Goal: Transaction & Acquisition: Purchase product/service

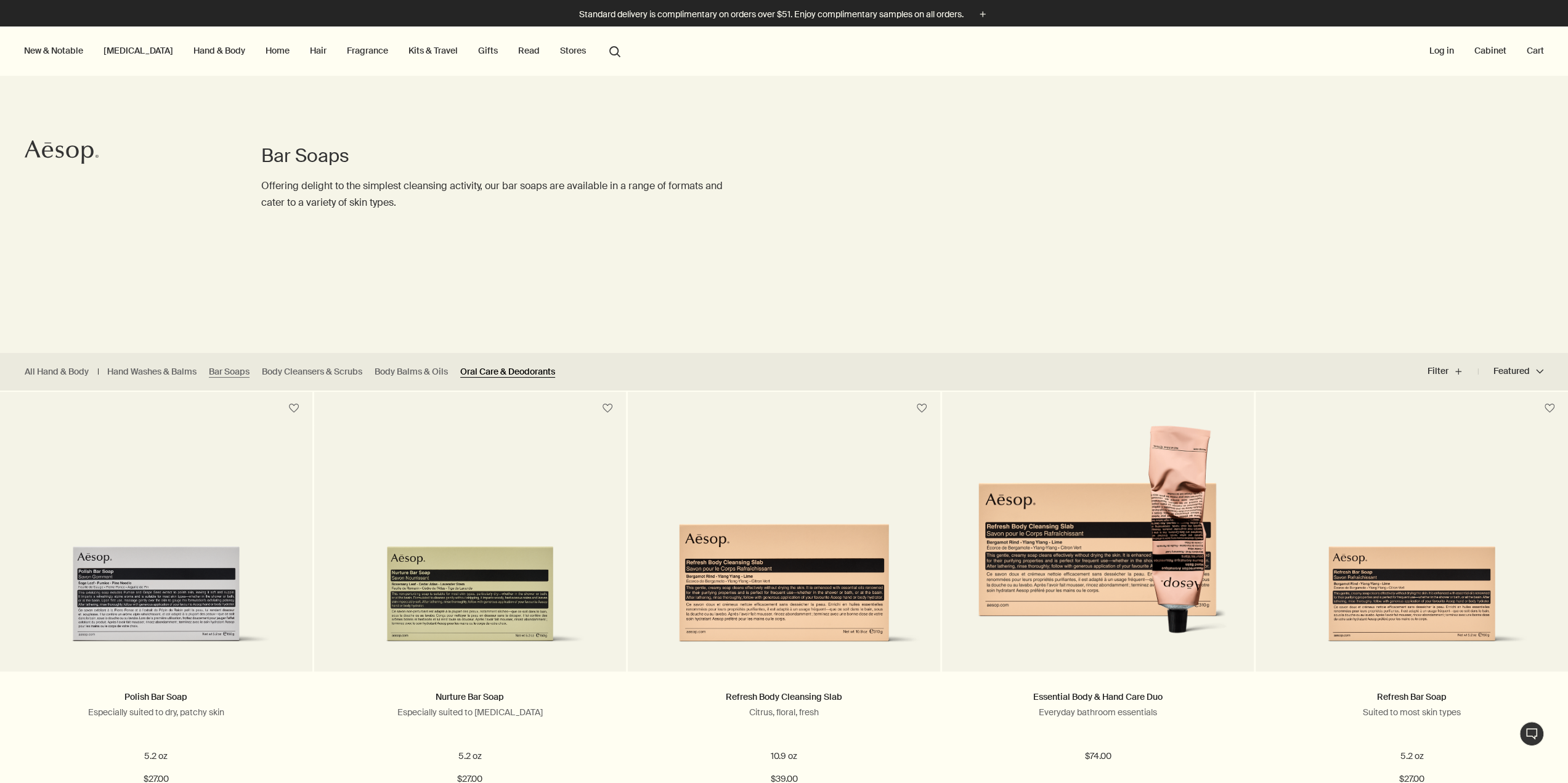
click at [484, 366] on link "Oral Care & Deodorants" at bounding box center [508, 371] width 95 height 11
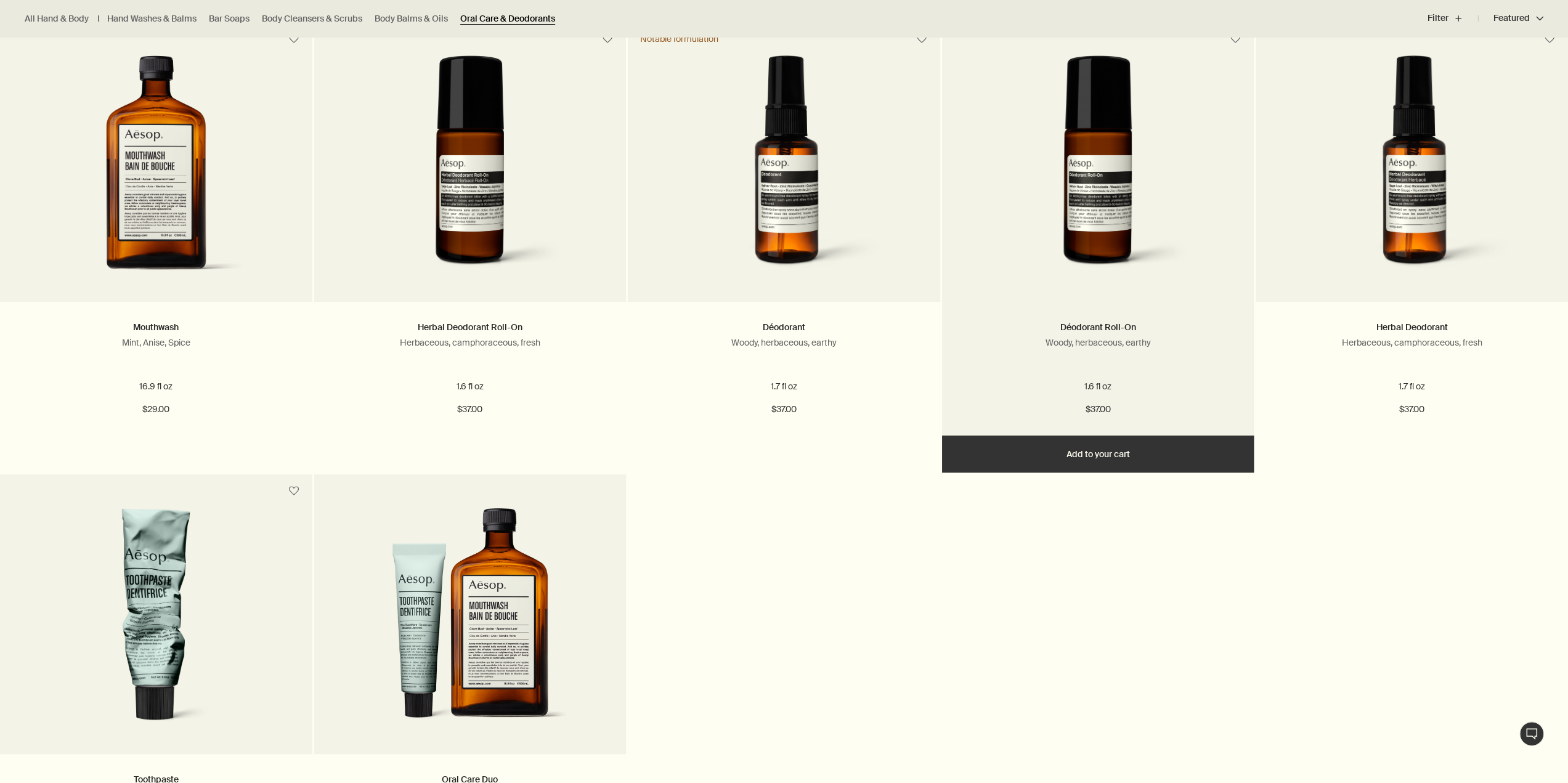
scroll to position [493, 0]
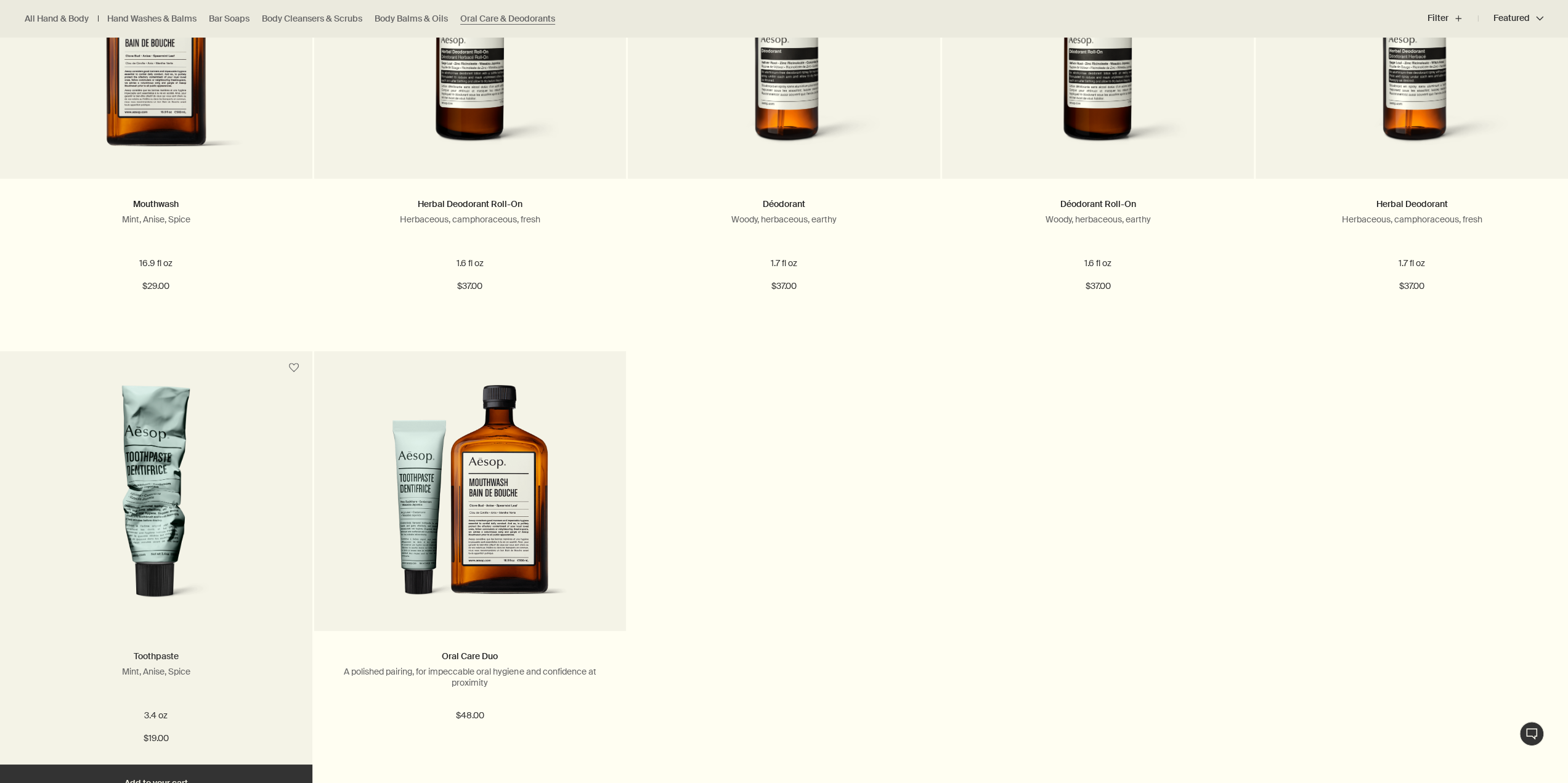
click at [154, 655] on link "Toothpaste" at bounding box center [156, 656] width 45 height 11
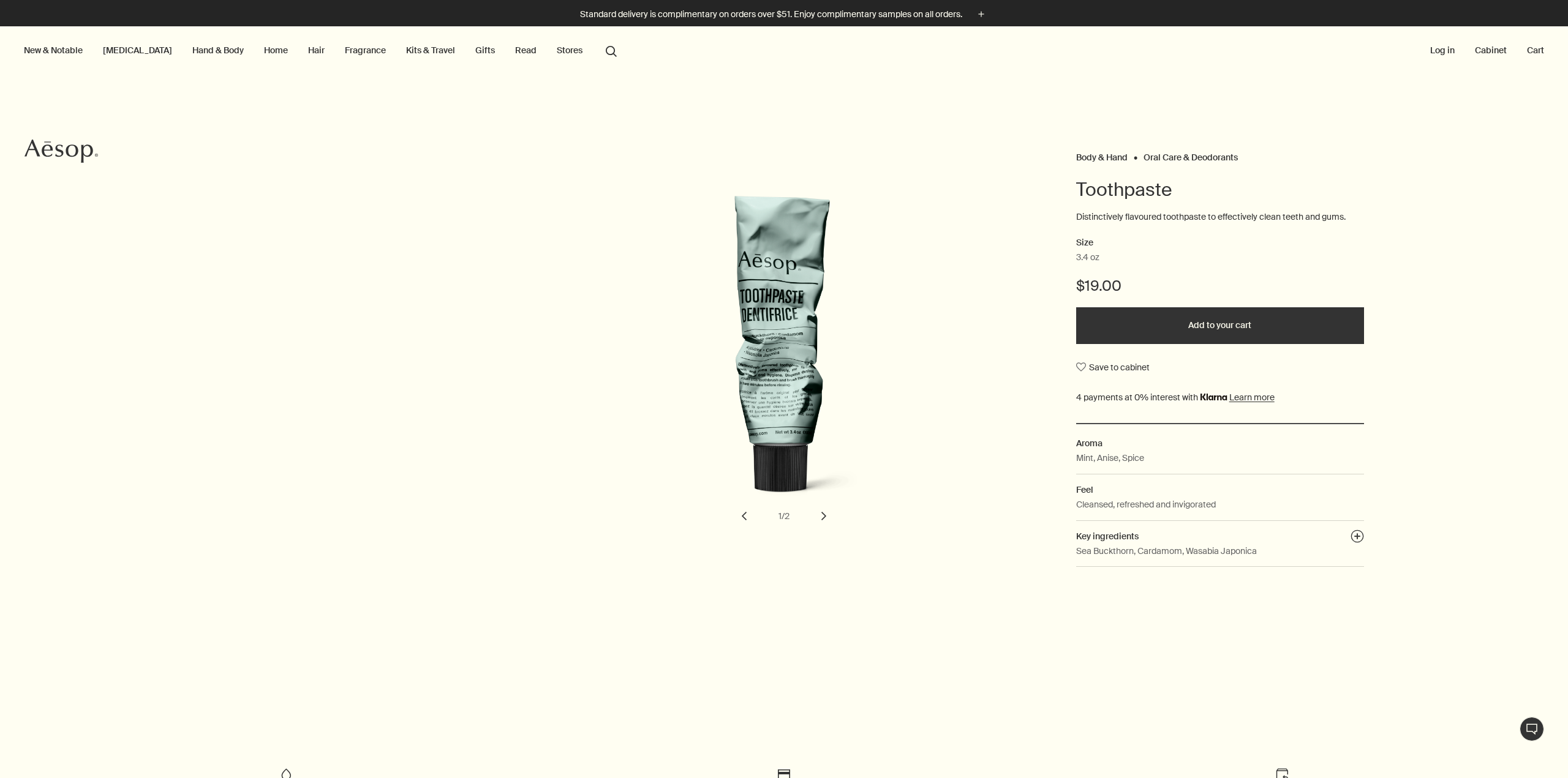
click at [817, 522] on button "chevron" at bounding box center [824, 516] width 27 height 27
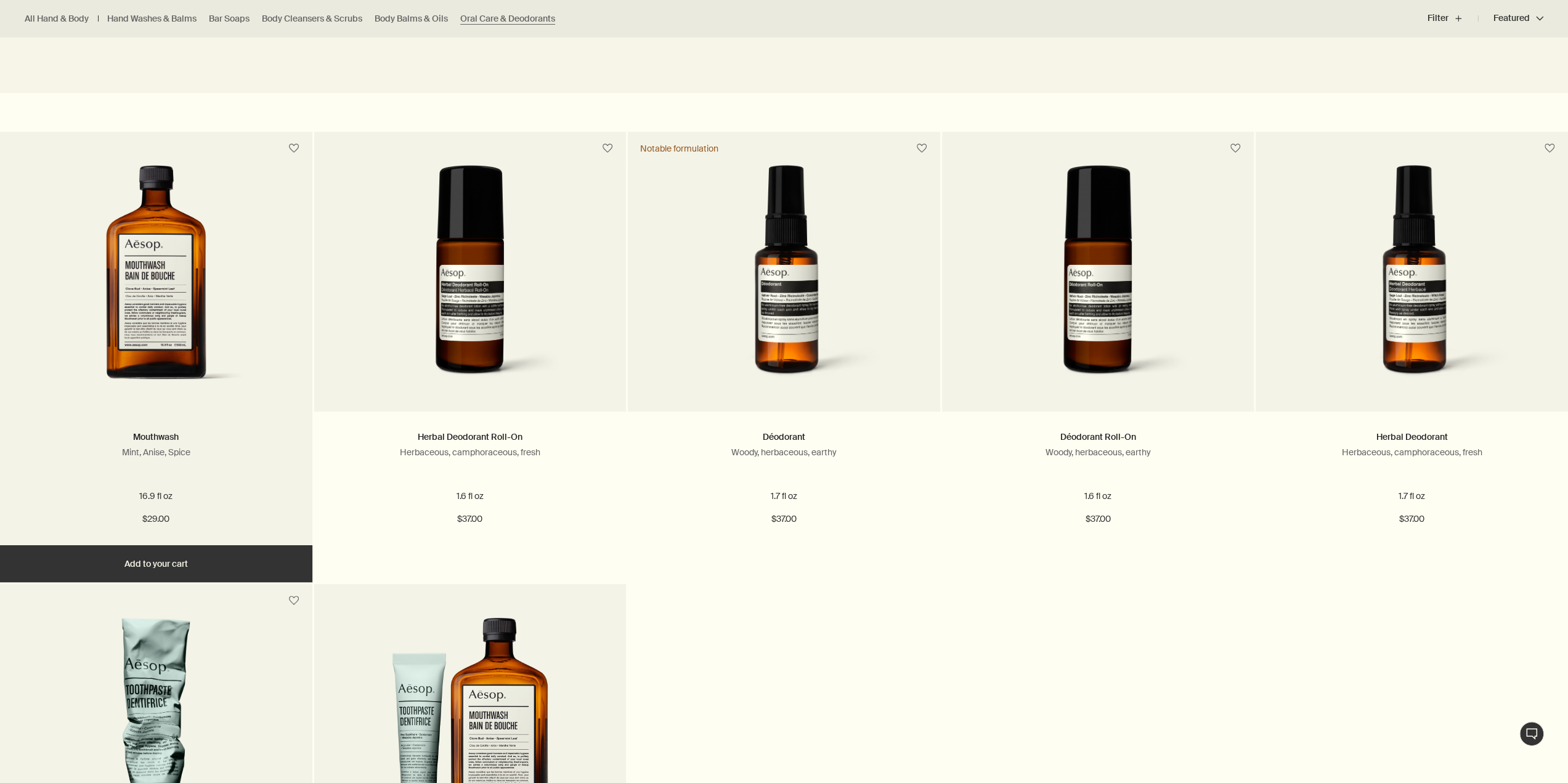
scroll to position [246, 0]
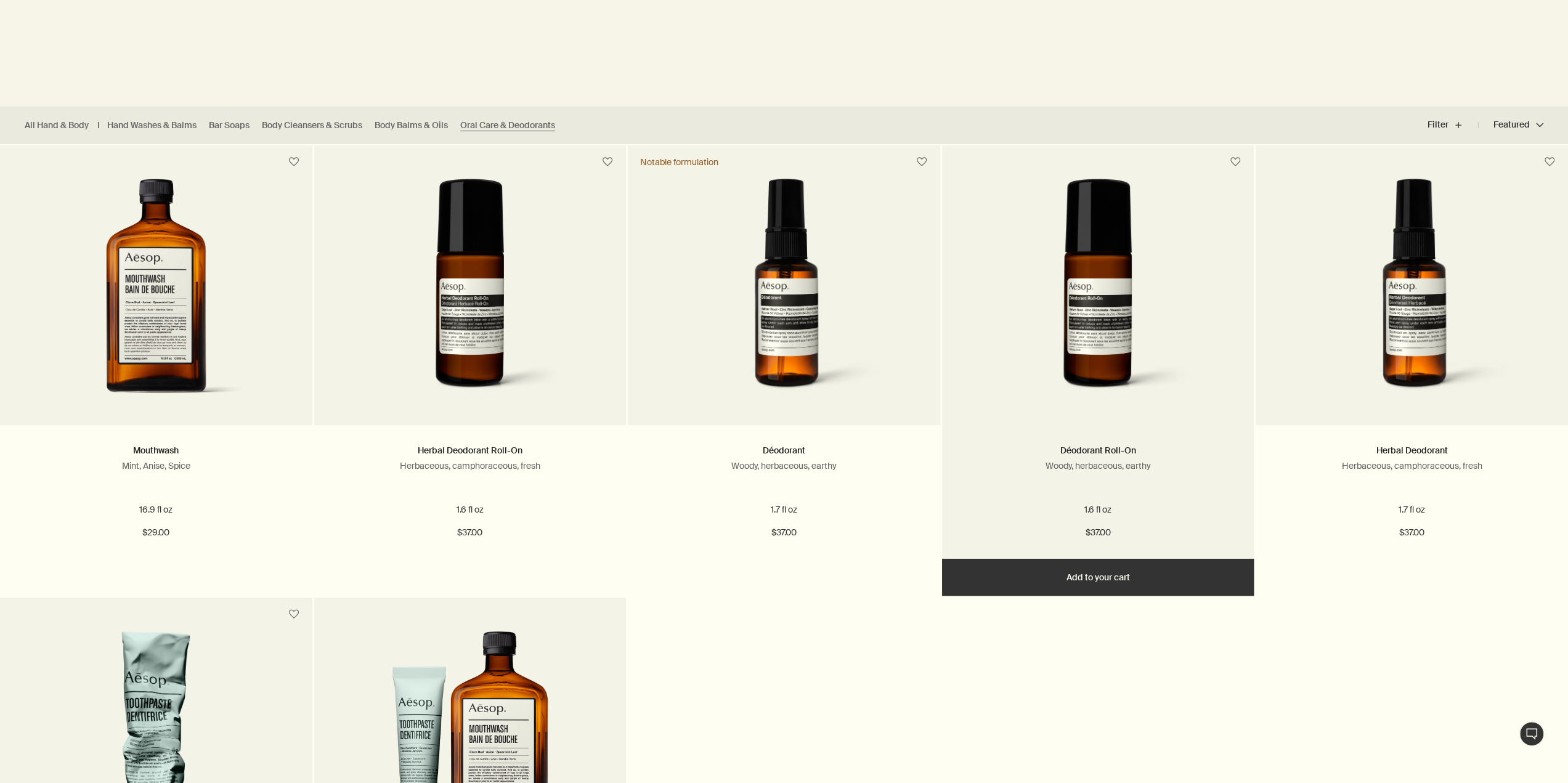
click at [1057, 459] on div "Déodorant Roll-On Woody, herbaceous, earthy" at bounding box center [1098, 469] width 275 height 51
click at [1092, 376] on img at bounding box center [1098, 292] width 224 height 228
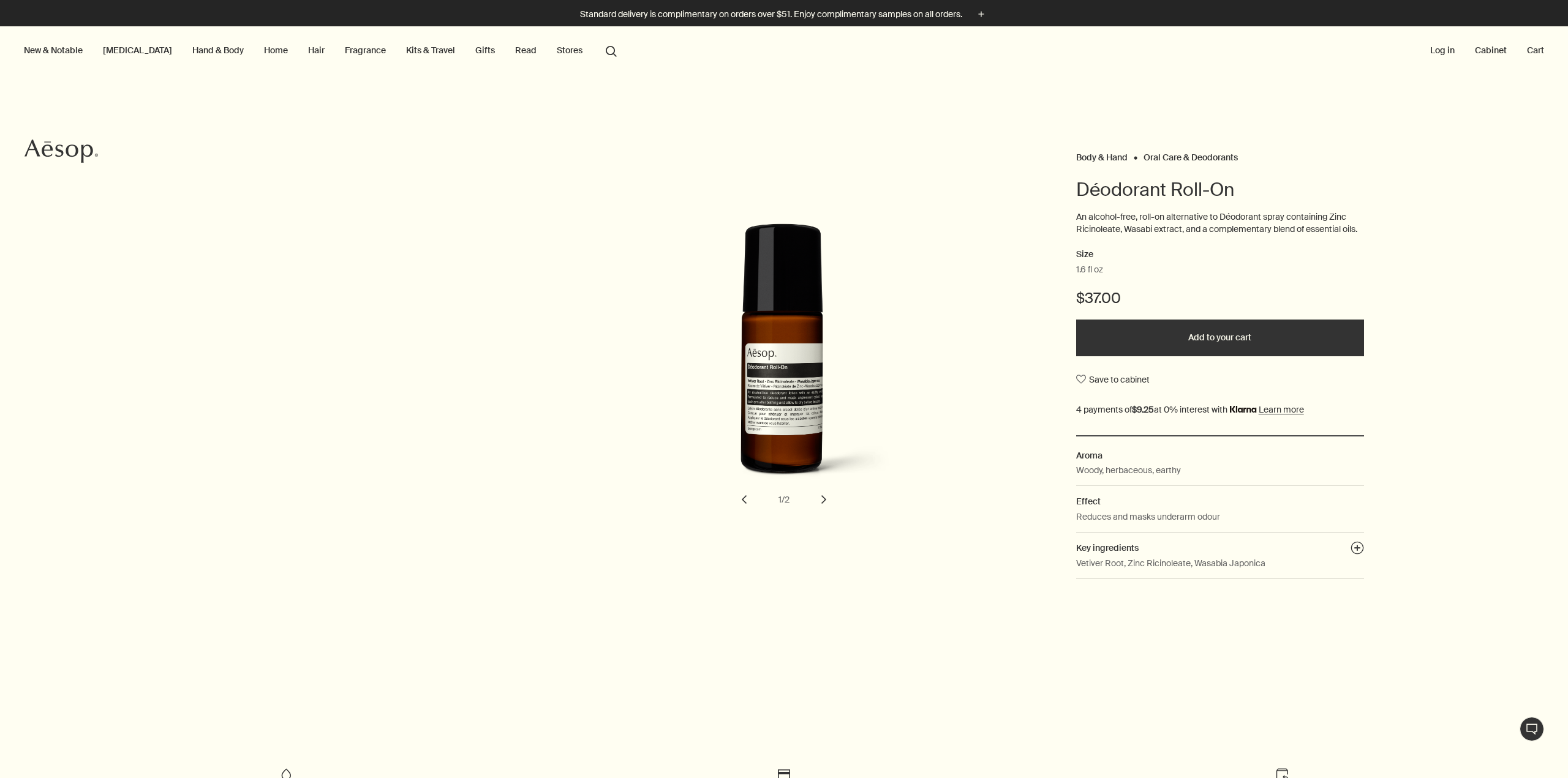
click at [204, 48] on link "Hand & Body" at bounding box center [218, 50] width 56 height 16
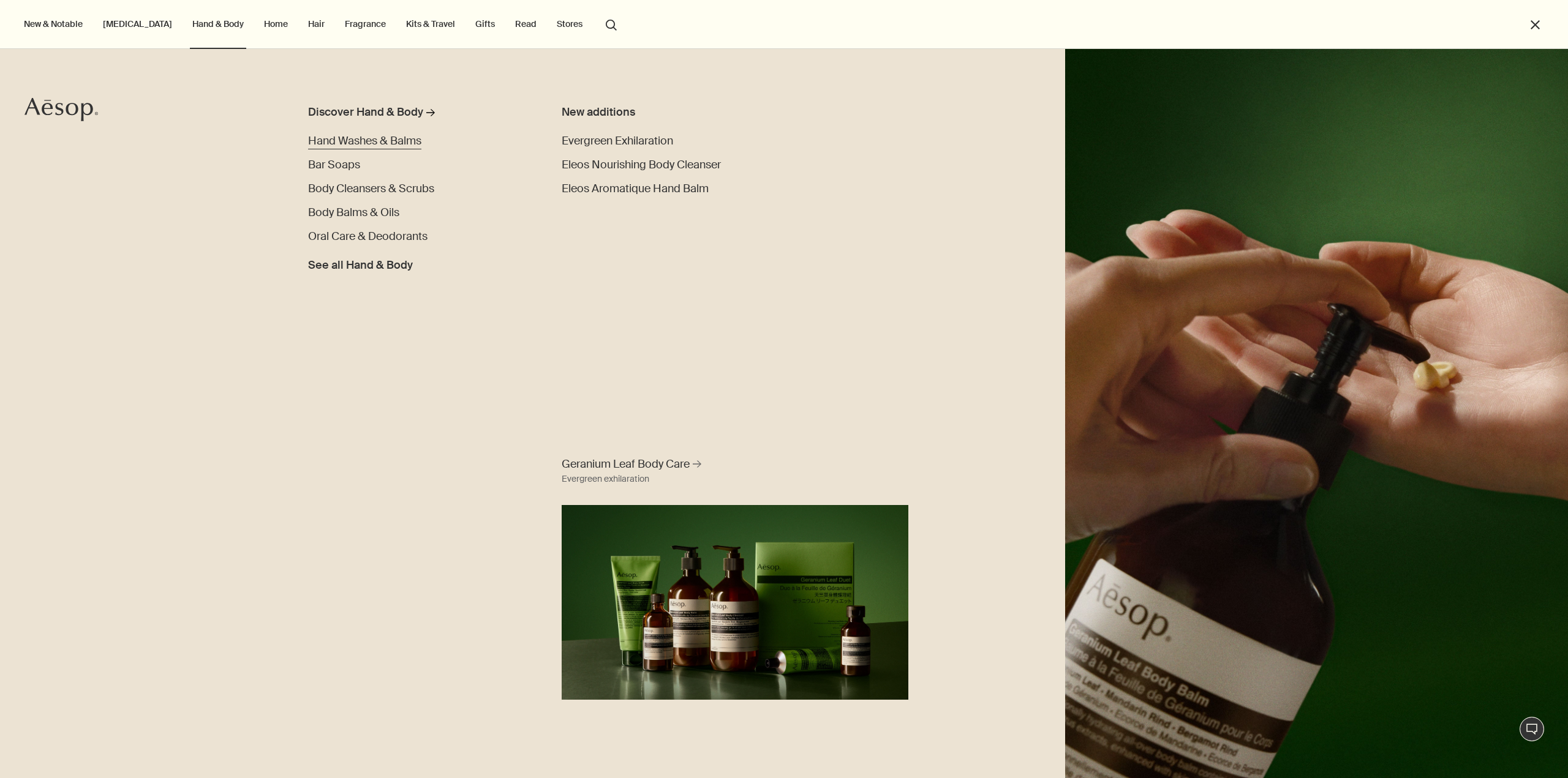
click at [346, 137] on span "Hand Washes & Balms" at bounding box center [364, 141] width 113 height 15
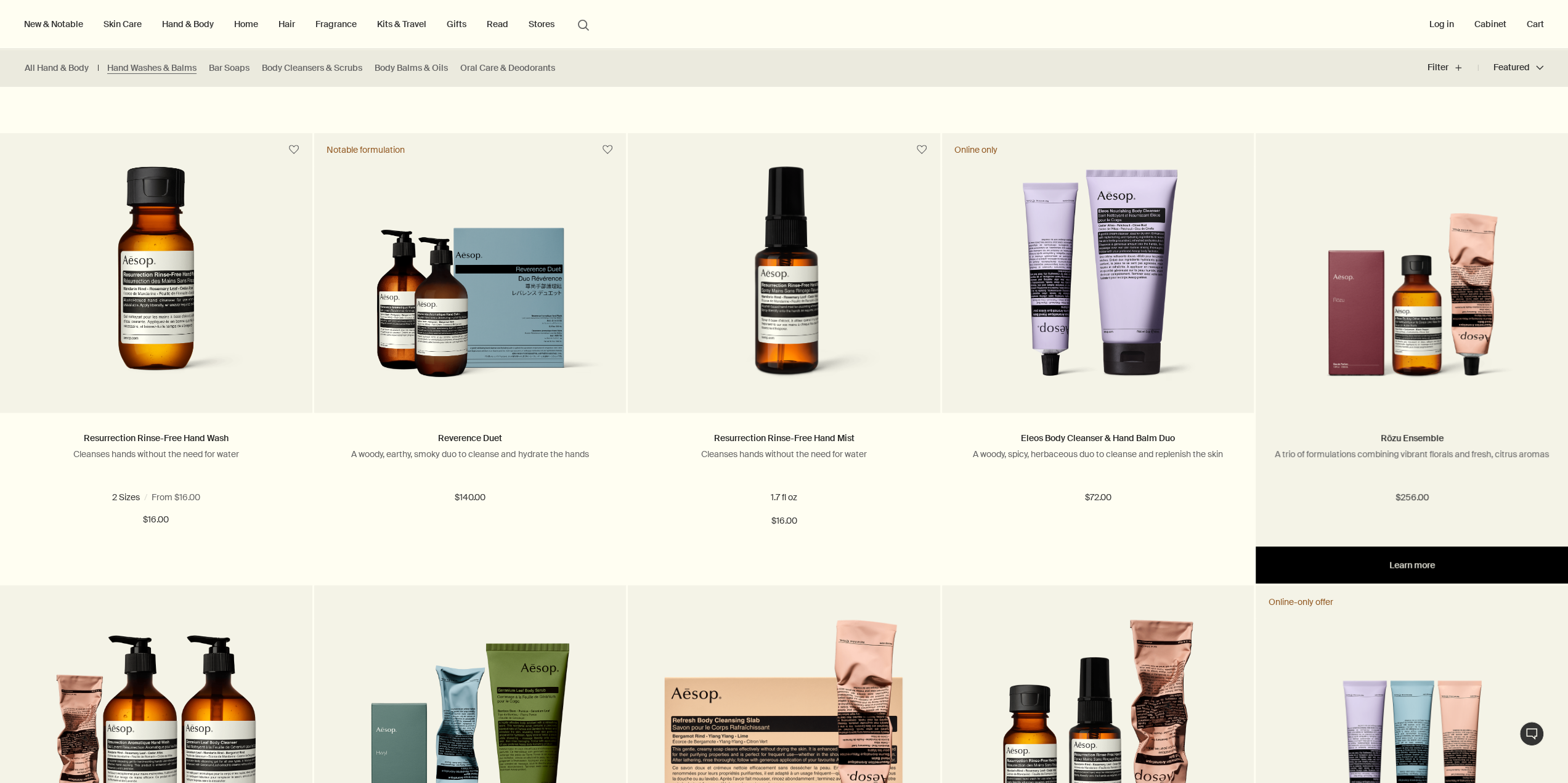
scroll to position [616, 0]
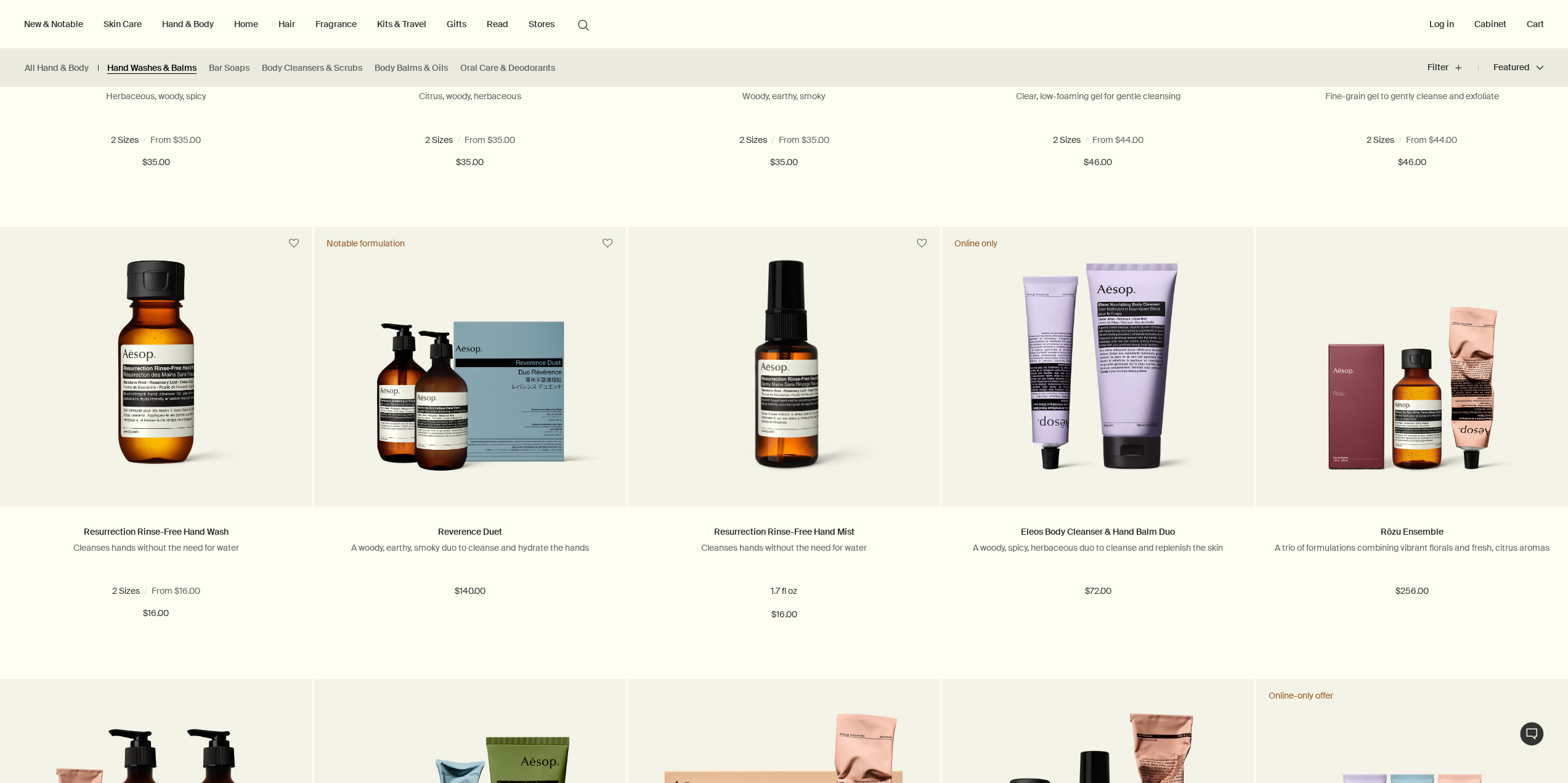
click at [139, 62] on link "Hand Washes & Balms" at bounding box center [152, 67] width 89 height 11
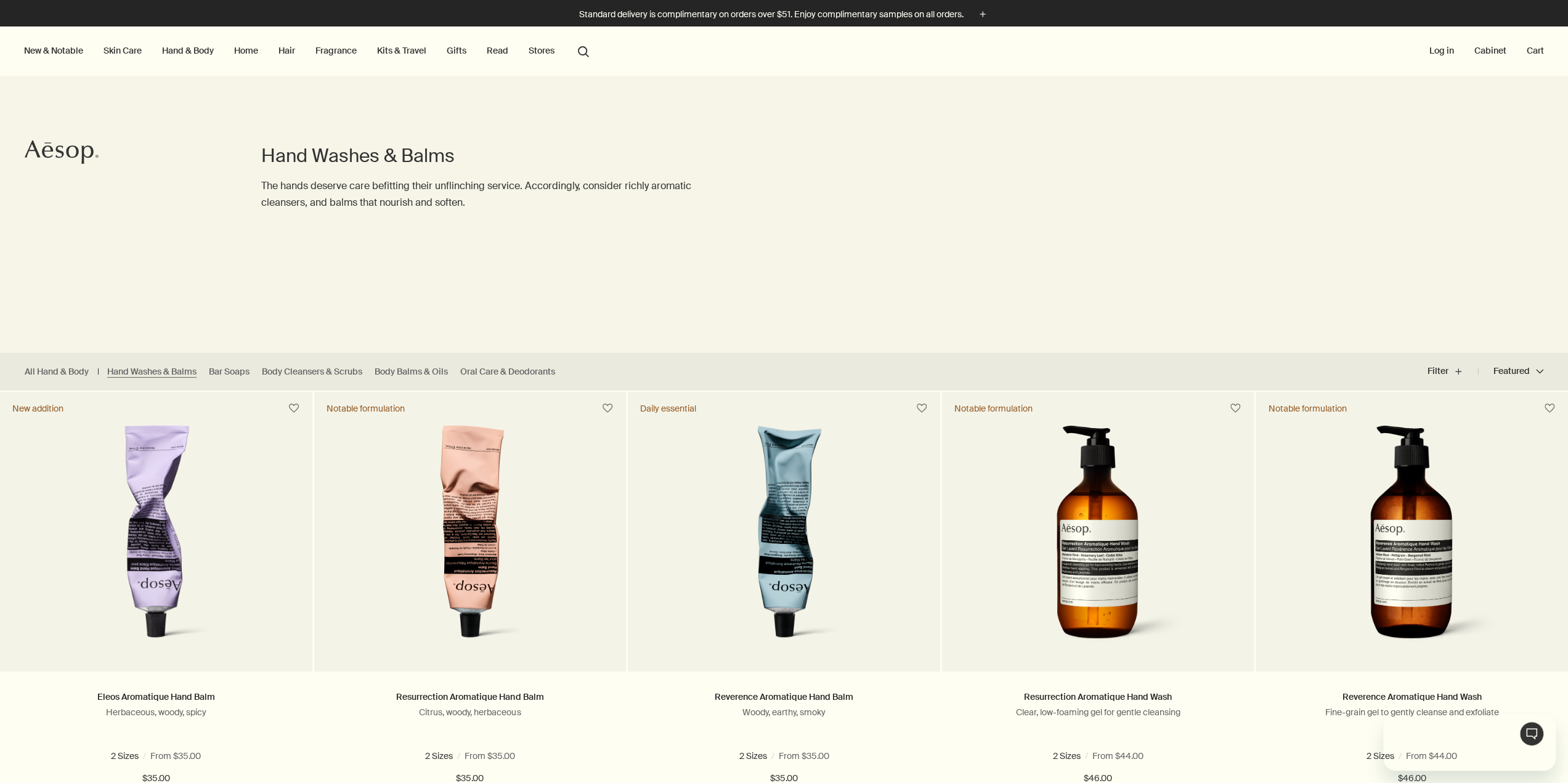
click at [175, 47] on link "Hand & Body" at bounding box center [187, 50] width 57 height 16
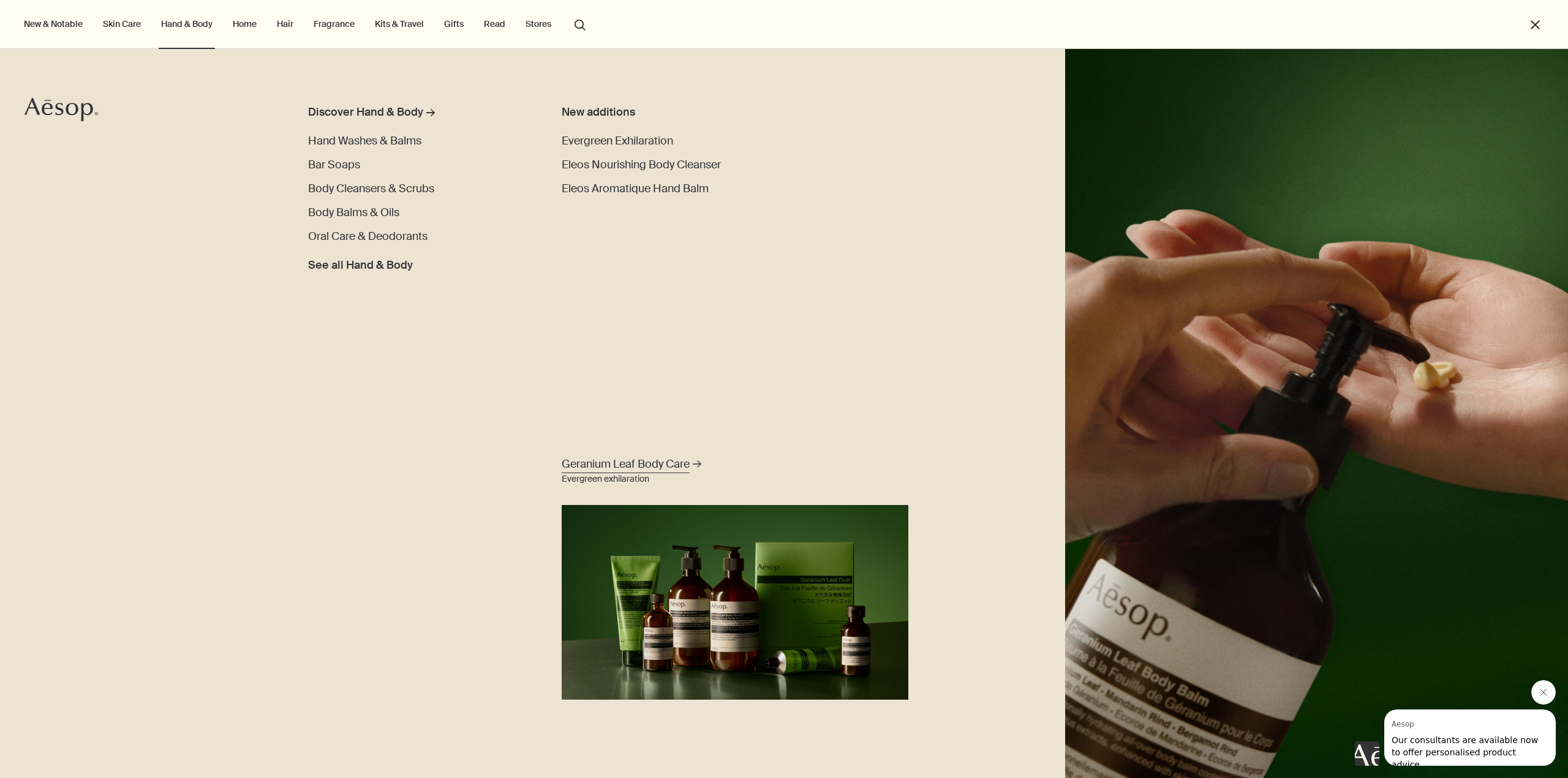
click at [709, 564] on link "Geranium Leaf Body Care rightArrow Evergreen exhilaration" at bounding box center [736, 577] width 353 height 246
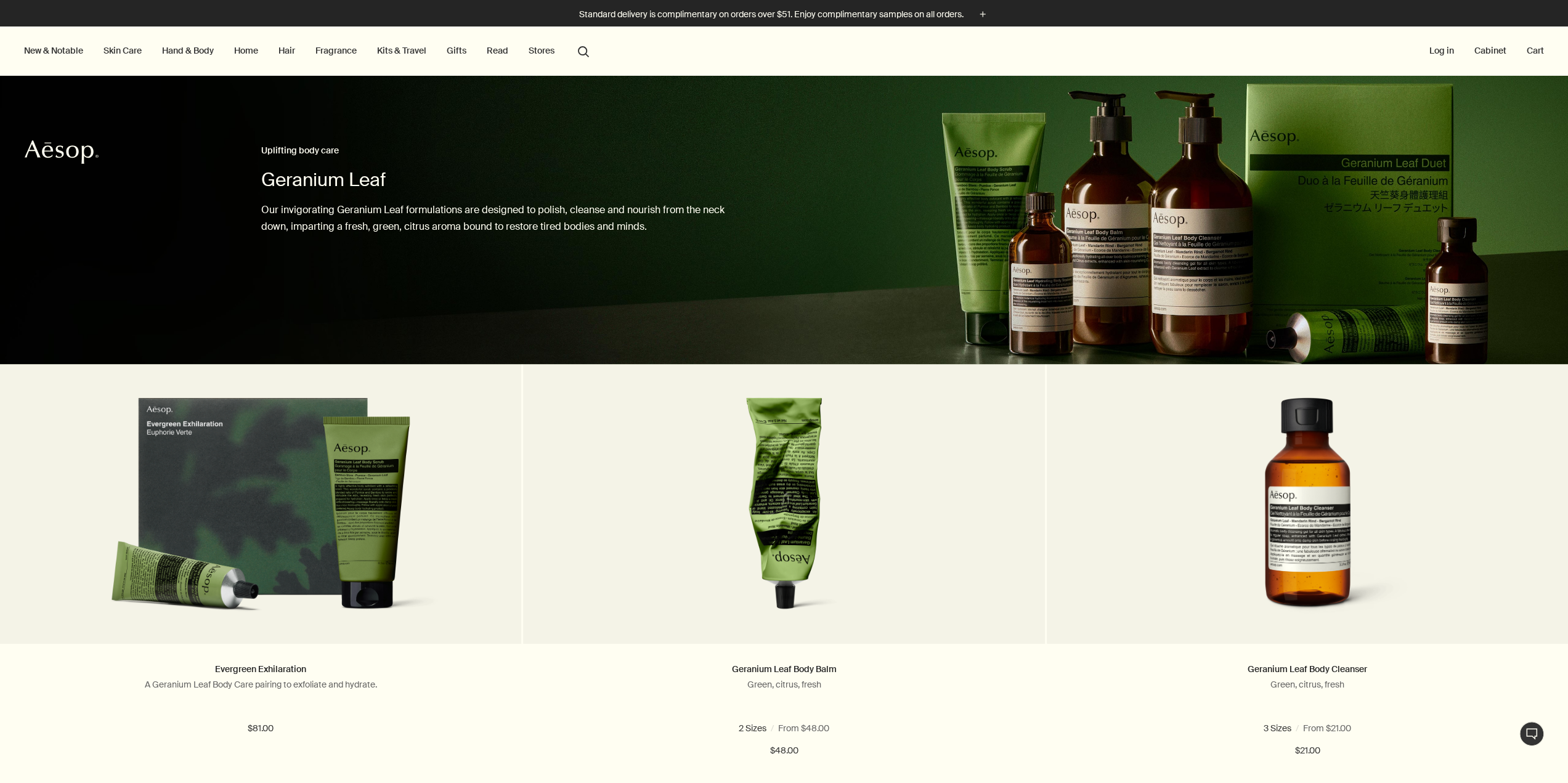
click at [174, 51] on link "Hand & Body" at bounding box center [187, 50] width 57 height 16
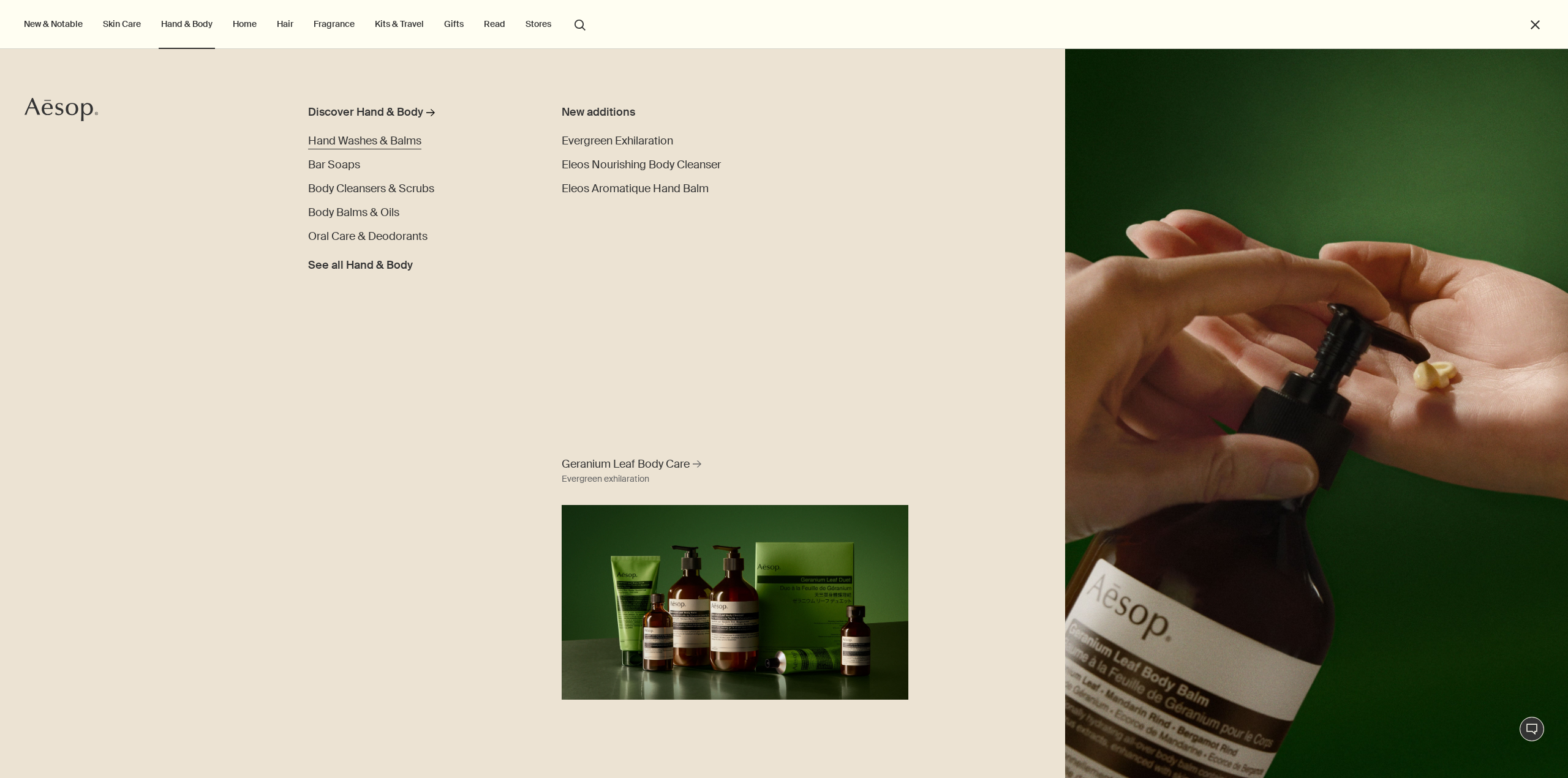
click at [338, 144] on span "Hand Washes & Balms" at bounding box center [364, 141] width 113 height 15
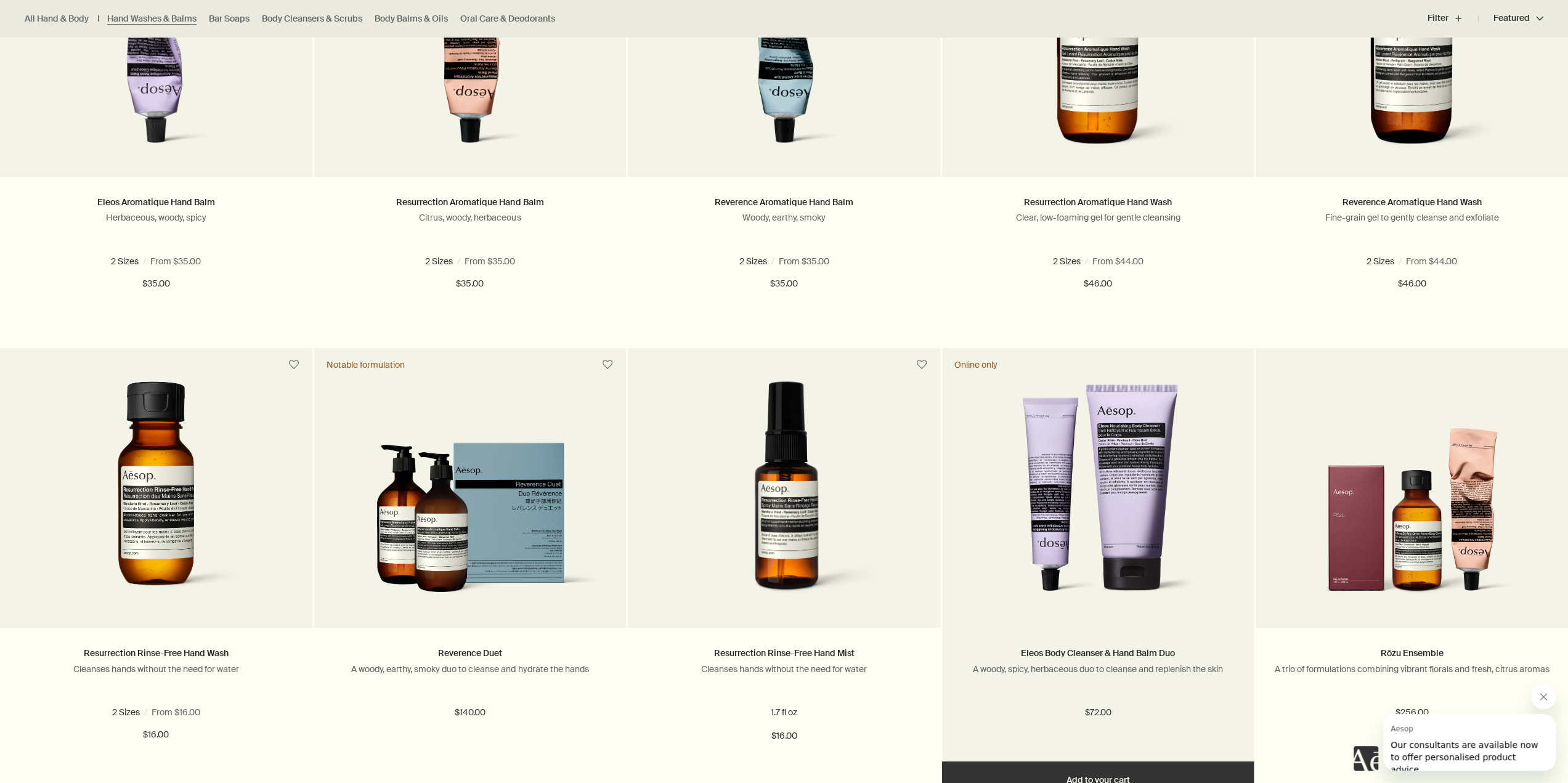
scroll to position [555, 0]
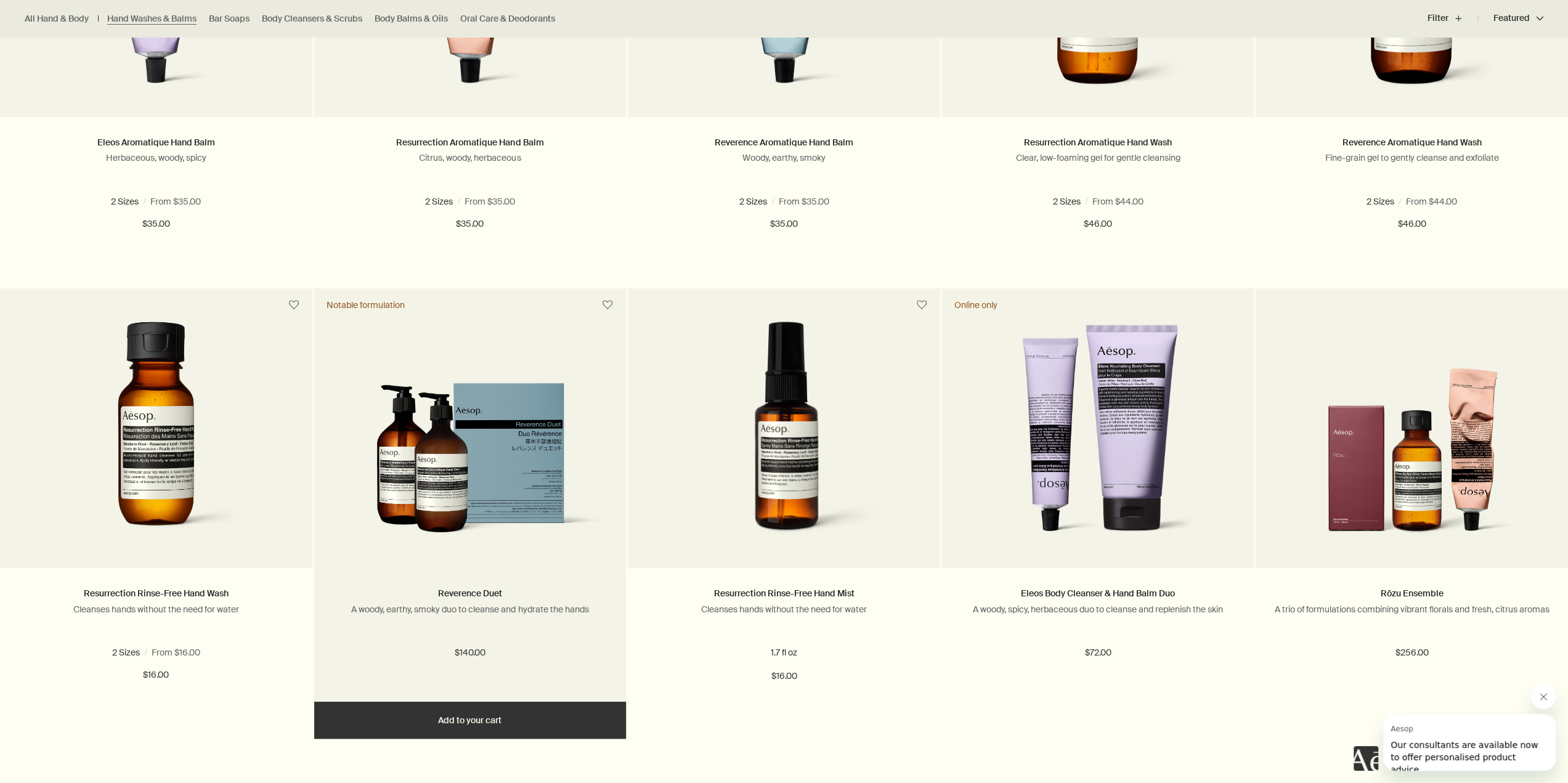
click at [465, 507] on img at bounding box center [470, 466] width 275 height 167
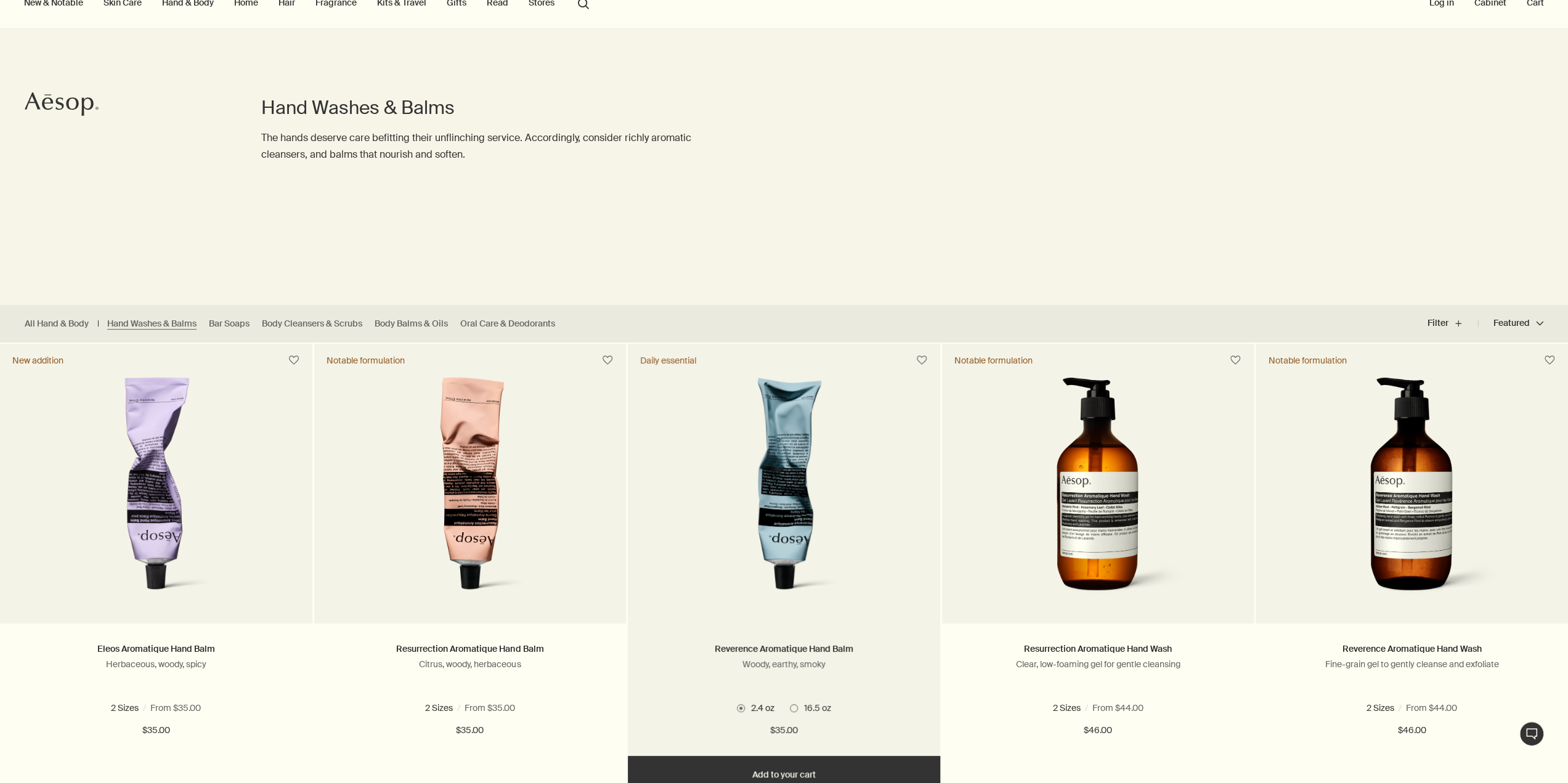
scroll to position [123, 0]
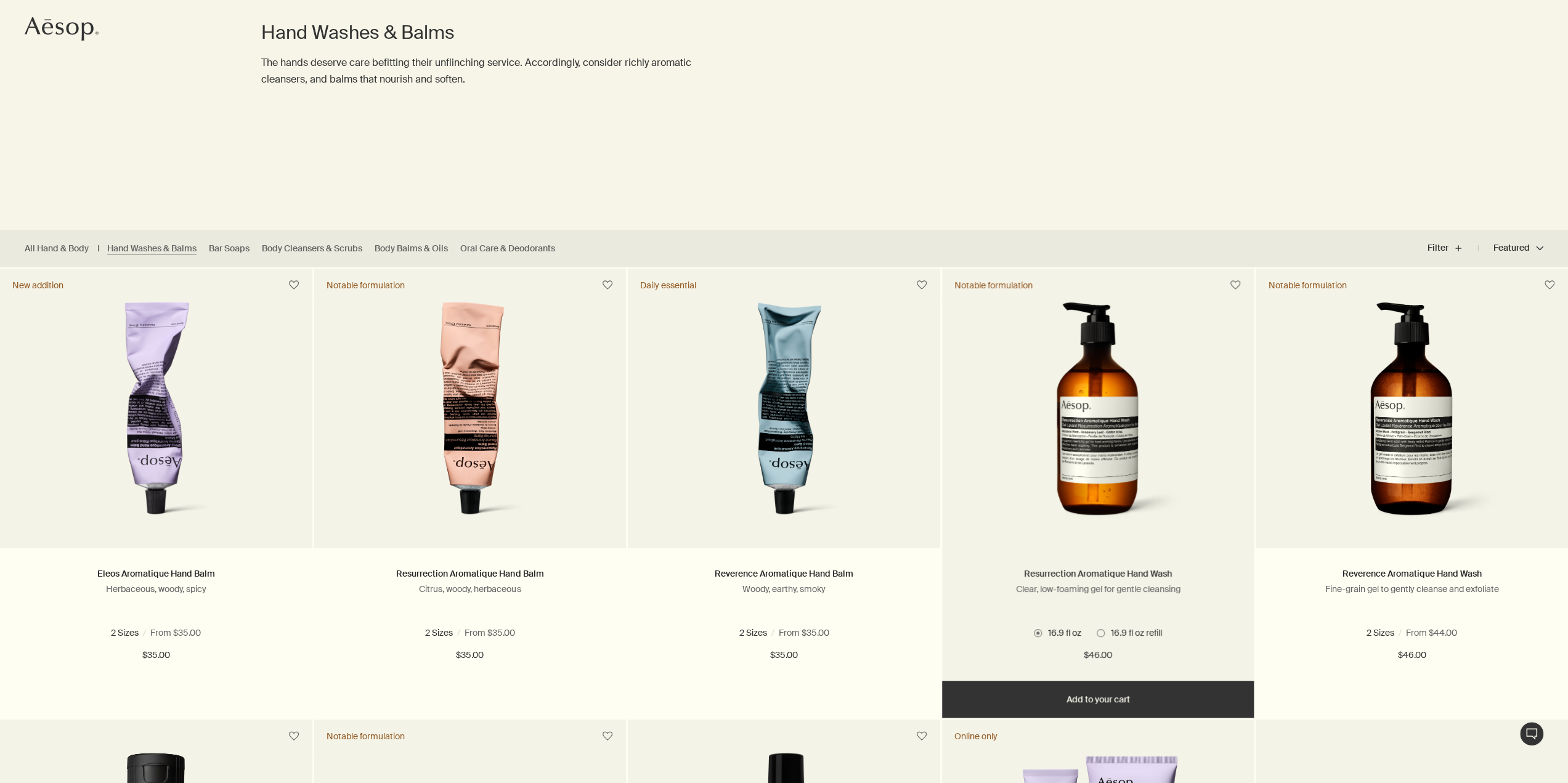
click at [1109, 573] on link "Resurrection Aromatique Hand Wash" at bounding box center [1098, 574] width 148 height 11
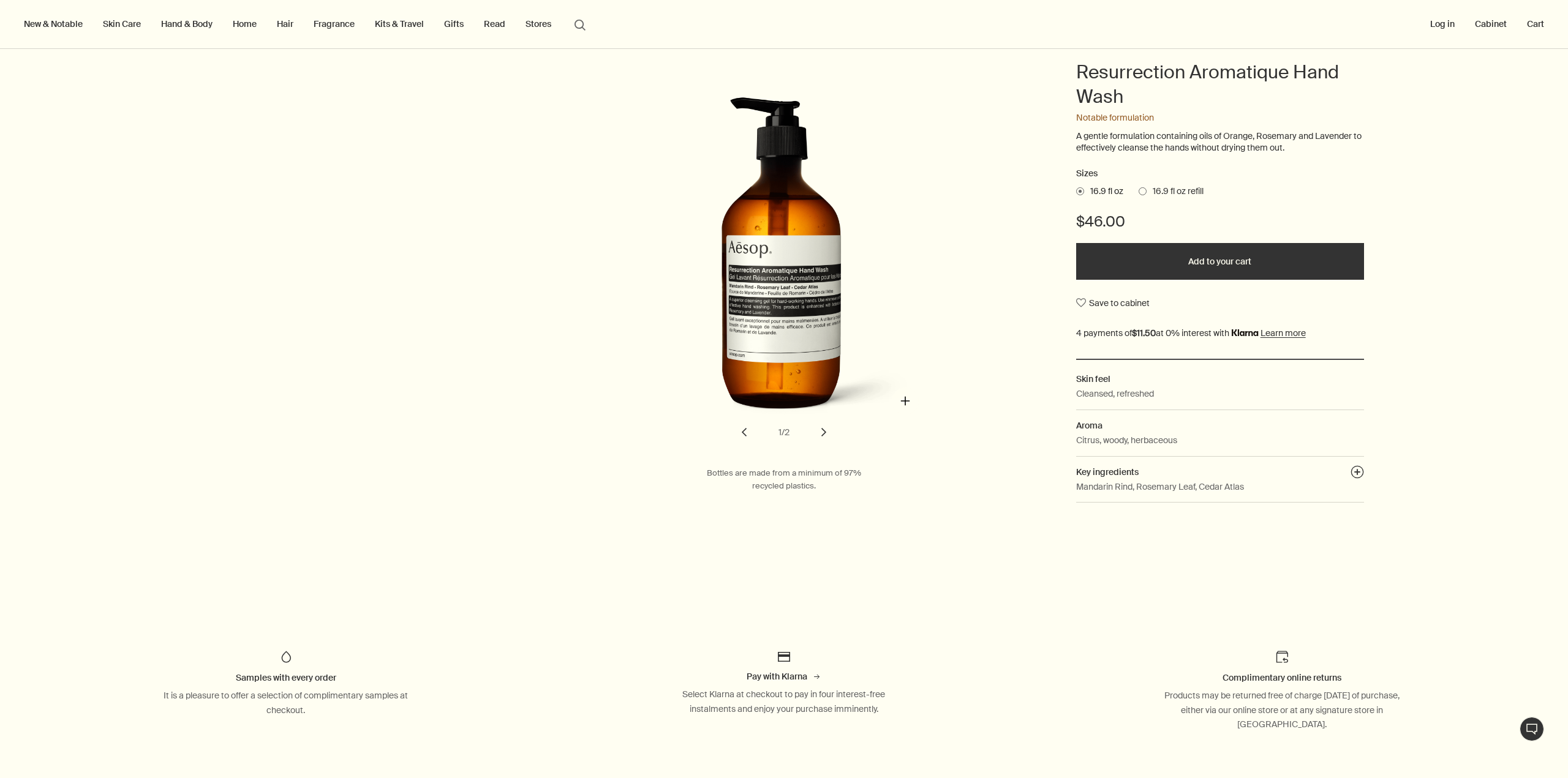
scroll to position [122, 0]
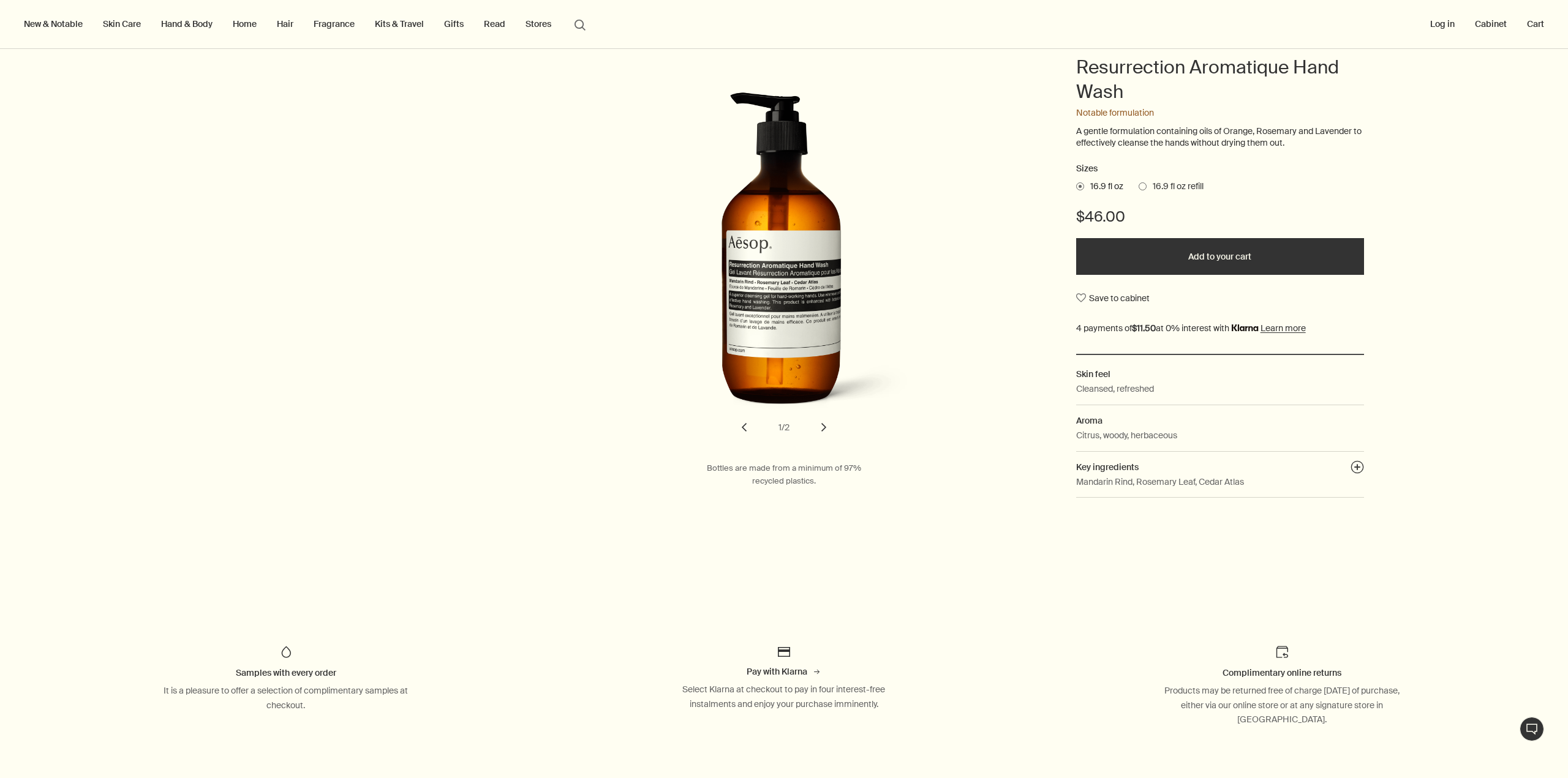
click at [1196, 264] on button "Add to your cart" at bounding box center [1220, 256] width 288 height 37
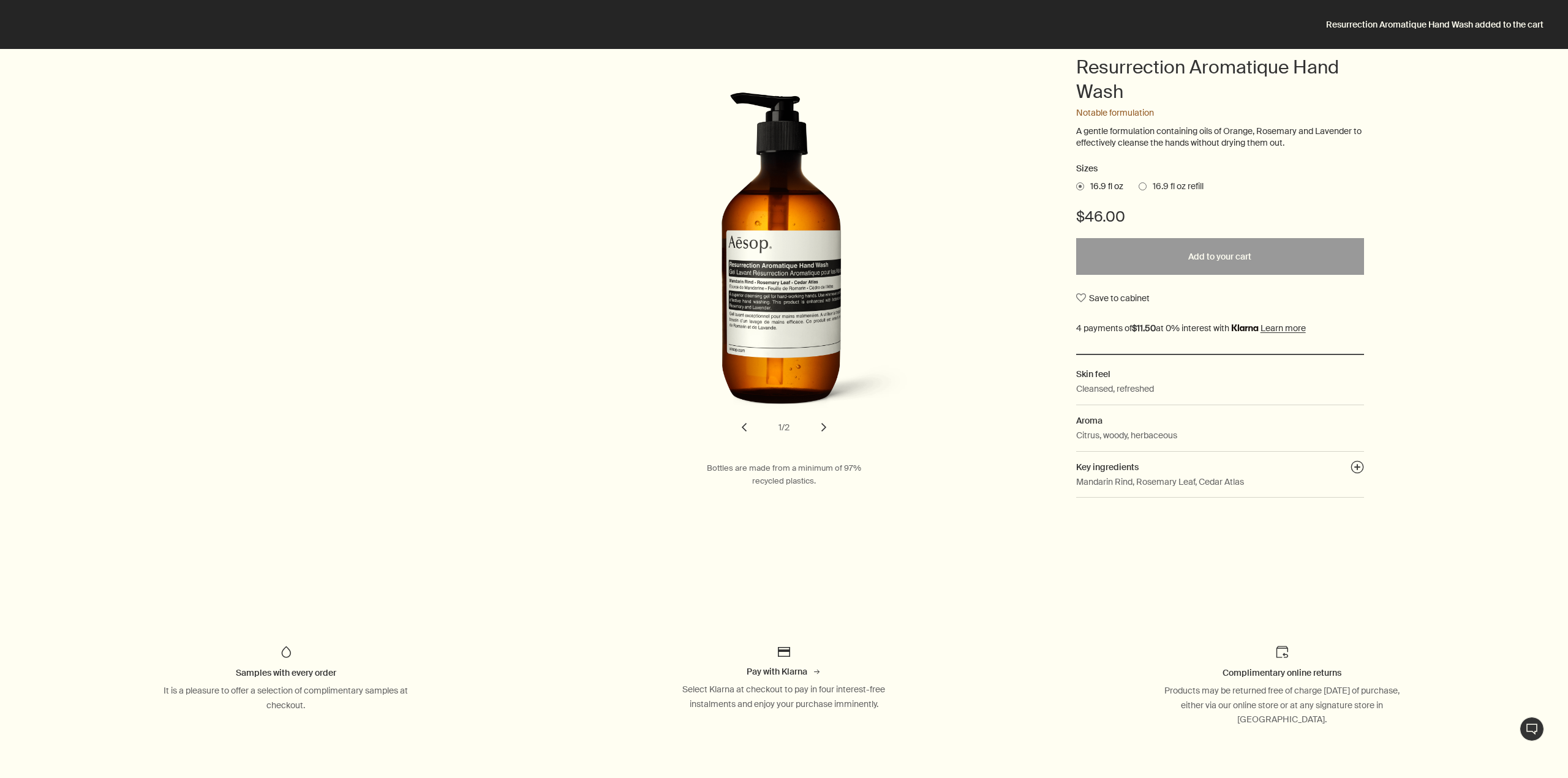
scroll to position [0, 0]
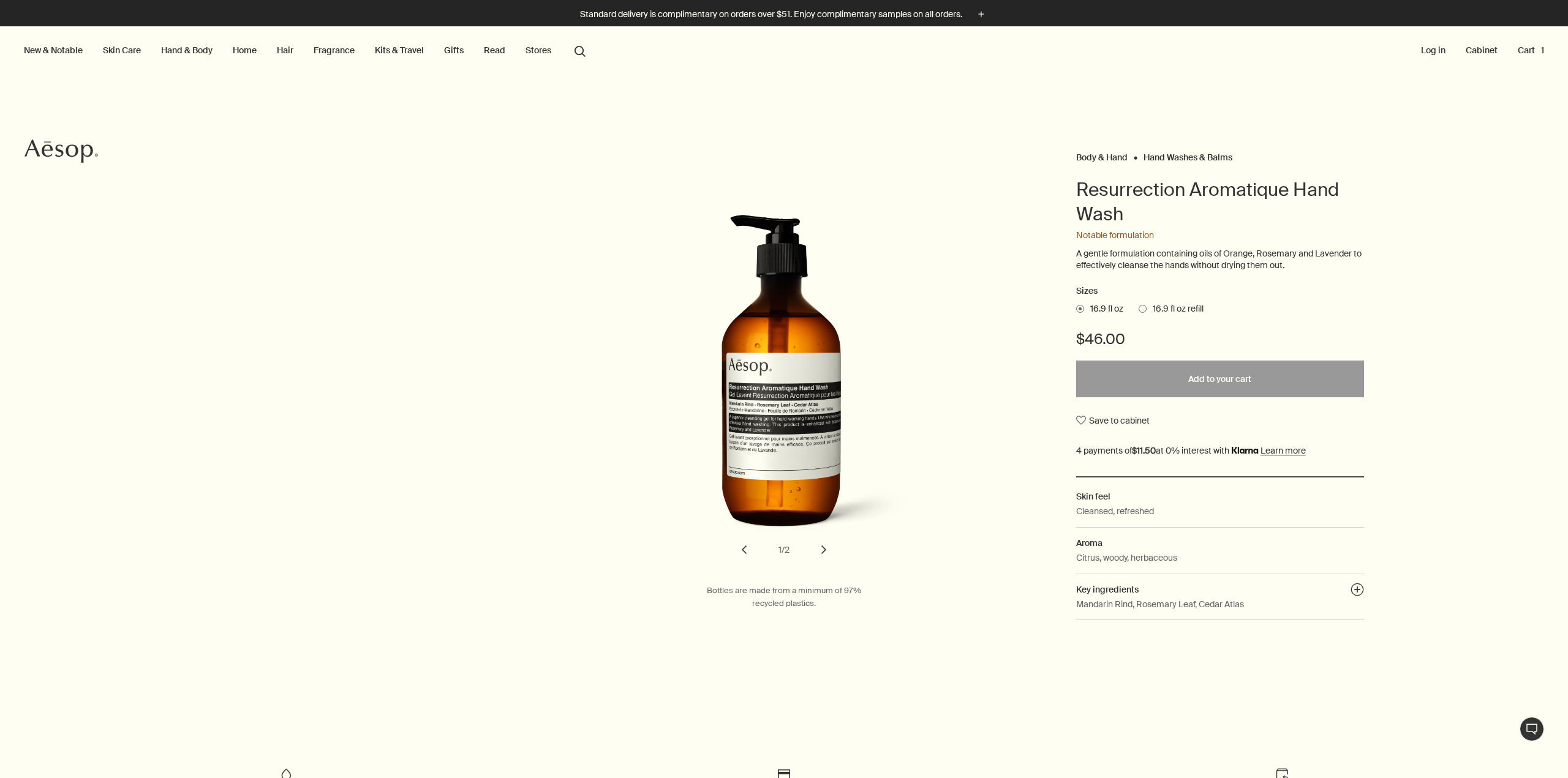
click at [408, 47] on link "Kits & Travel" at bounding box center [400, 50] width 54 height 16
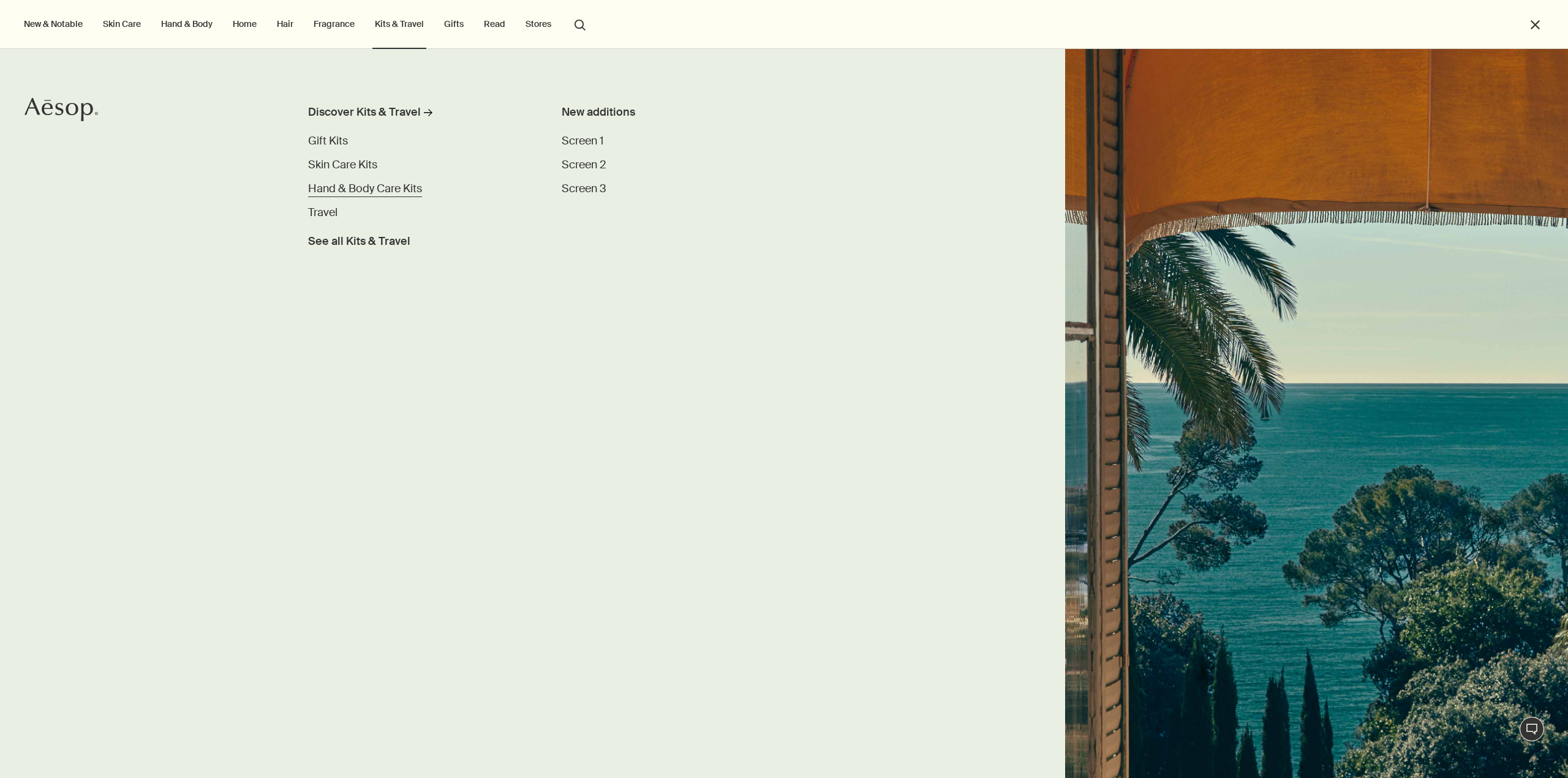
click at [334, 189] on span "Hand & Body Care Kits" at bounding box center [365, 188] width 114 height 15
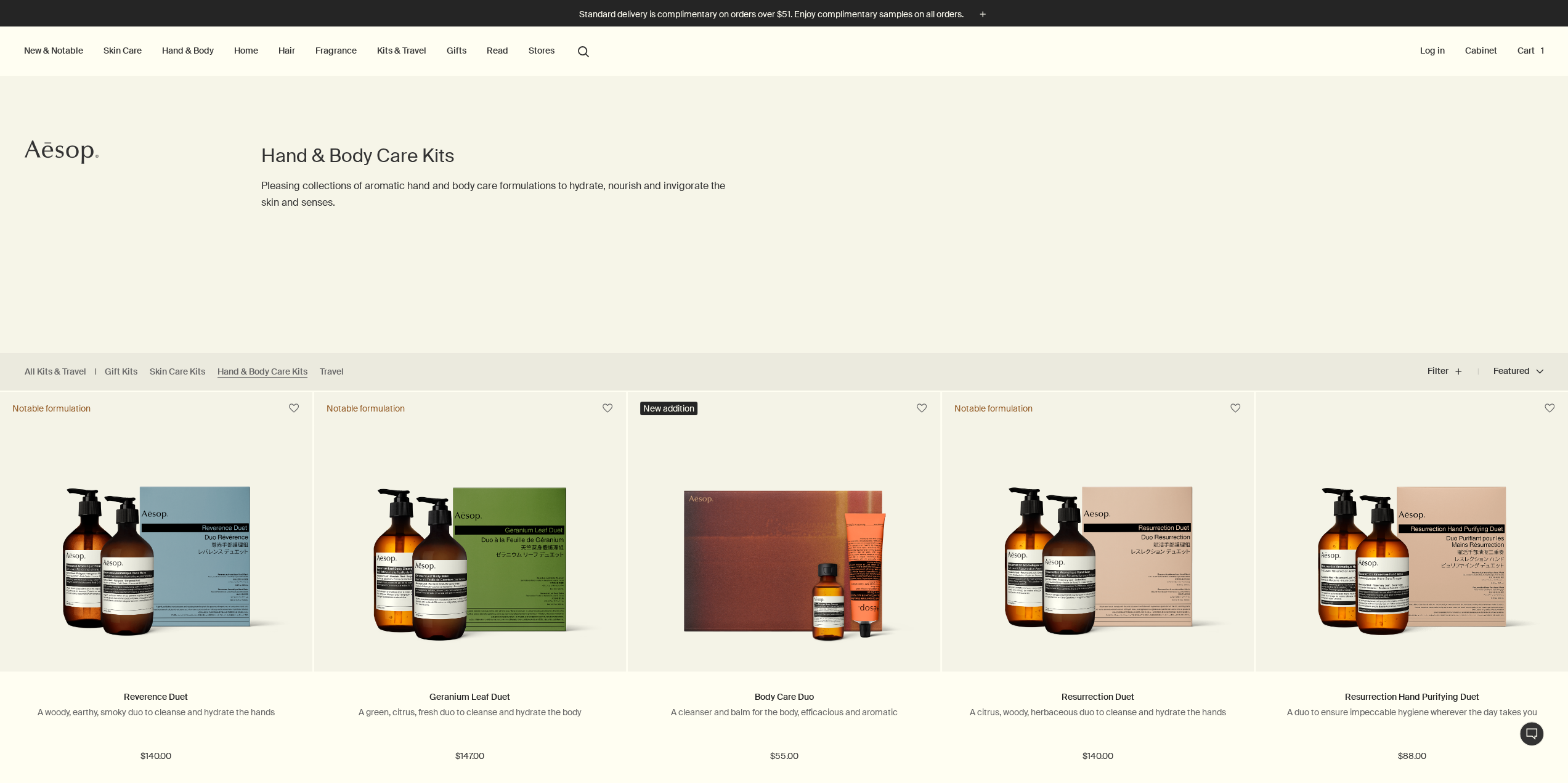
click at [401, 48] on link "Kits & Travel" at bounding box center [402, 50] width 54 height 16
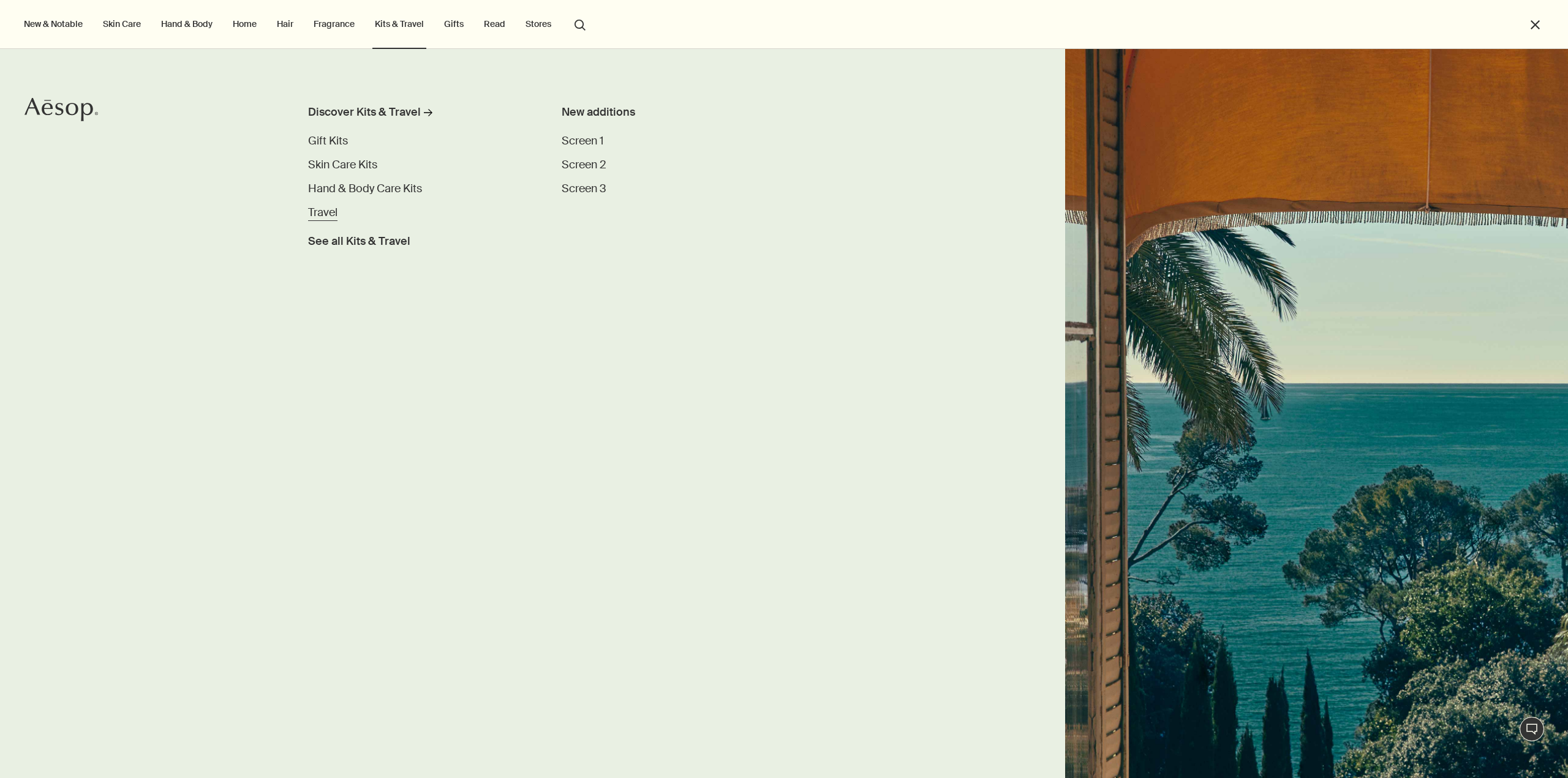
click at [325, 211] on span "Travel" at bounding box center [322, 213] width 29 height 15
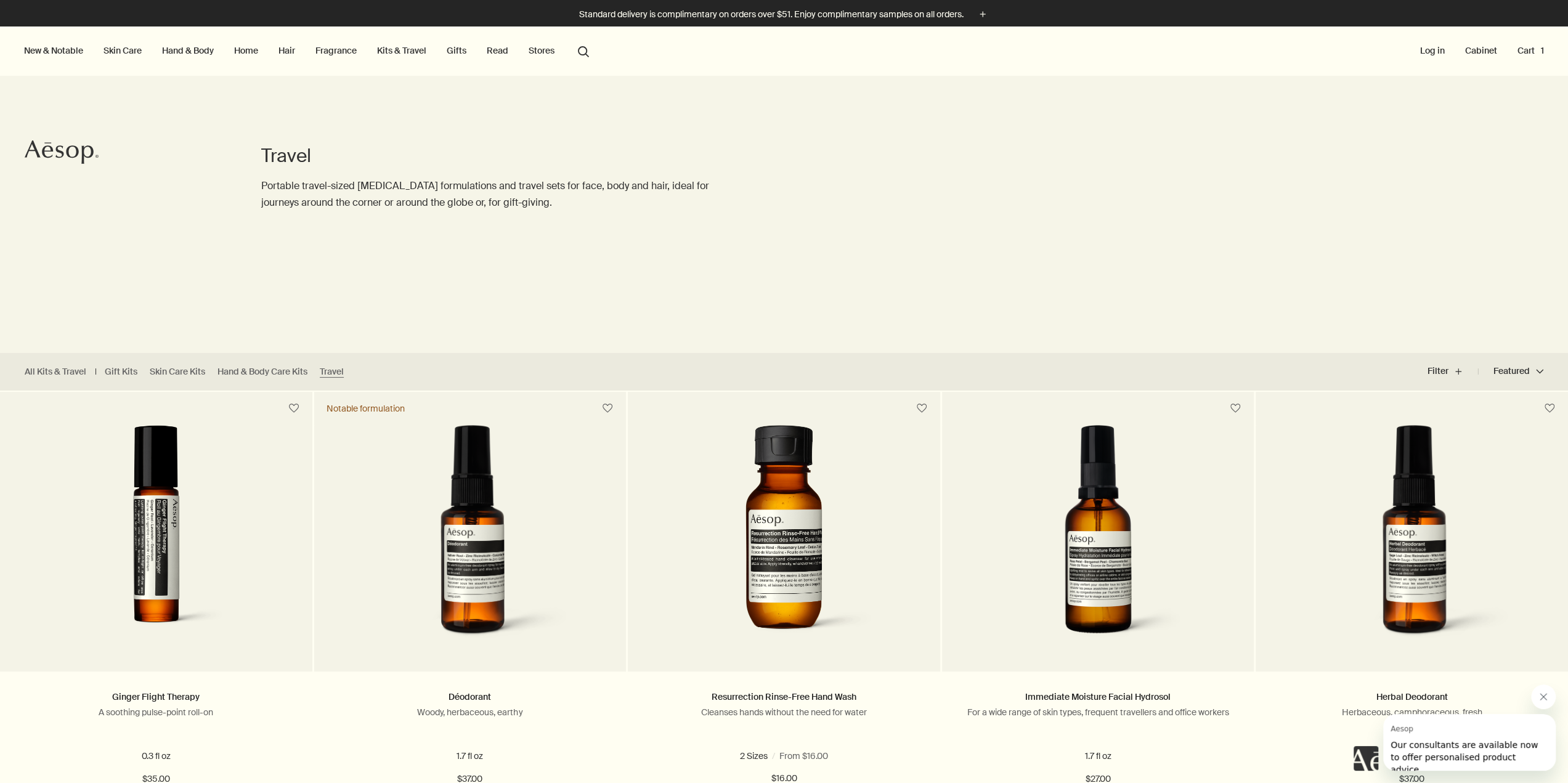
click at [289, 54] on link "Hair" at bounding box center [286, 50] width 22 height 16
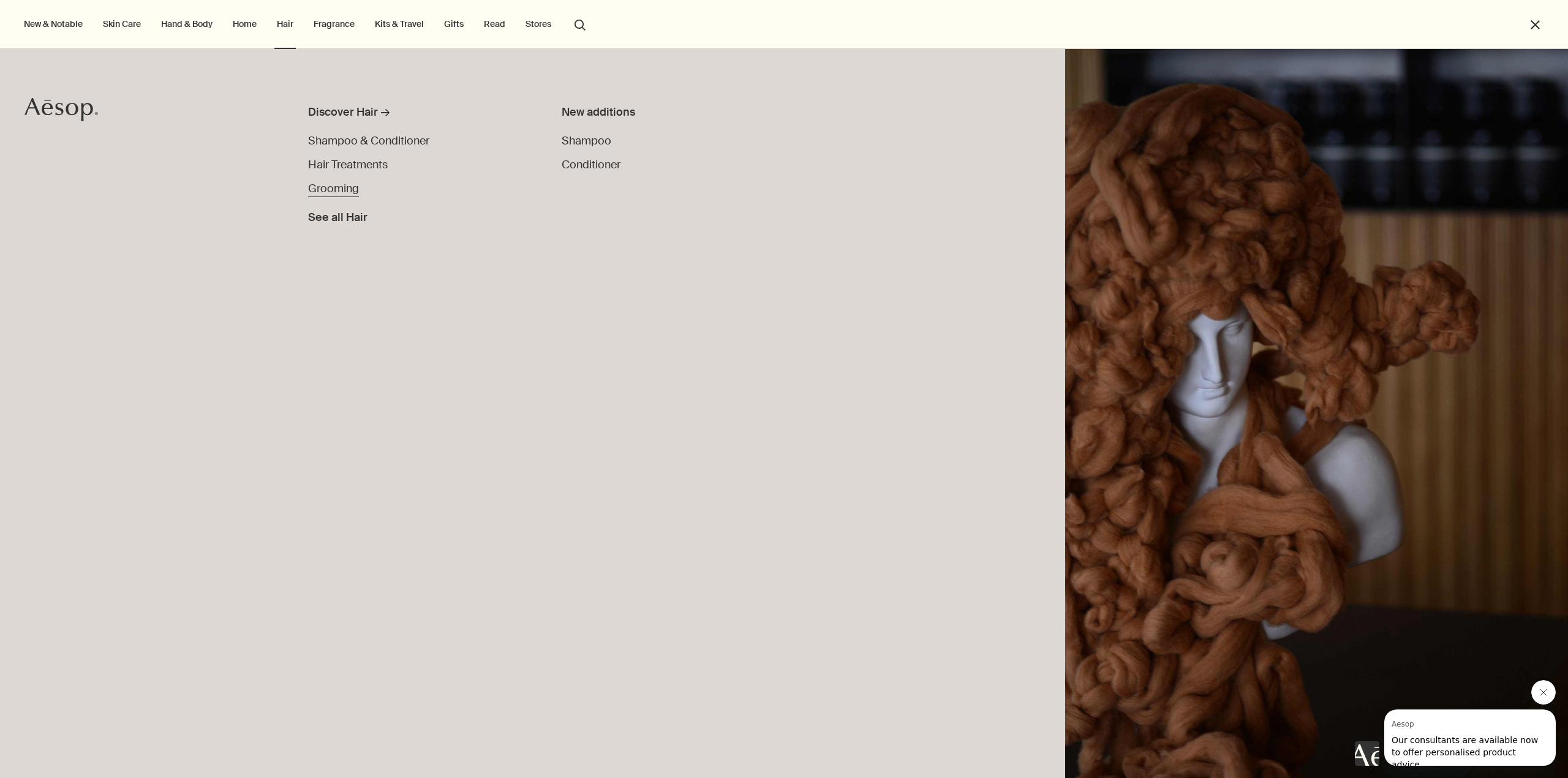
click at [330, 191] on span "Grooming" at bounding box center [334, 188] width 51 height 15
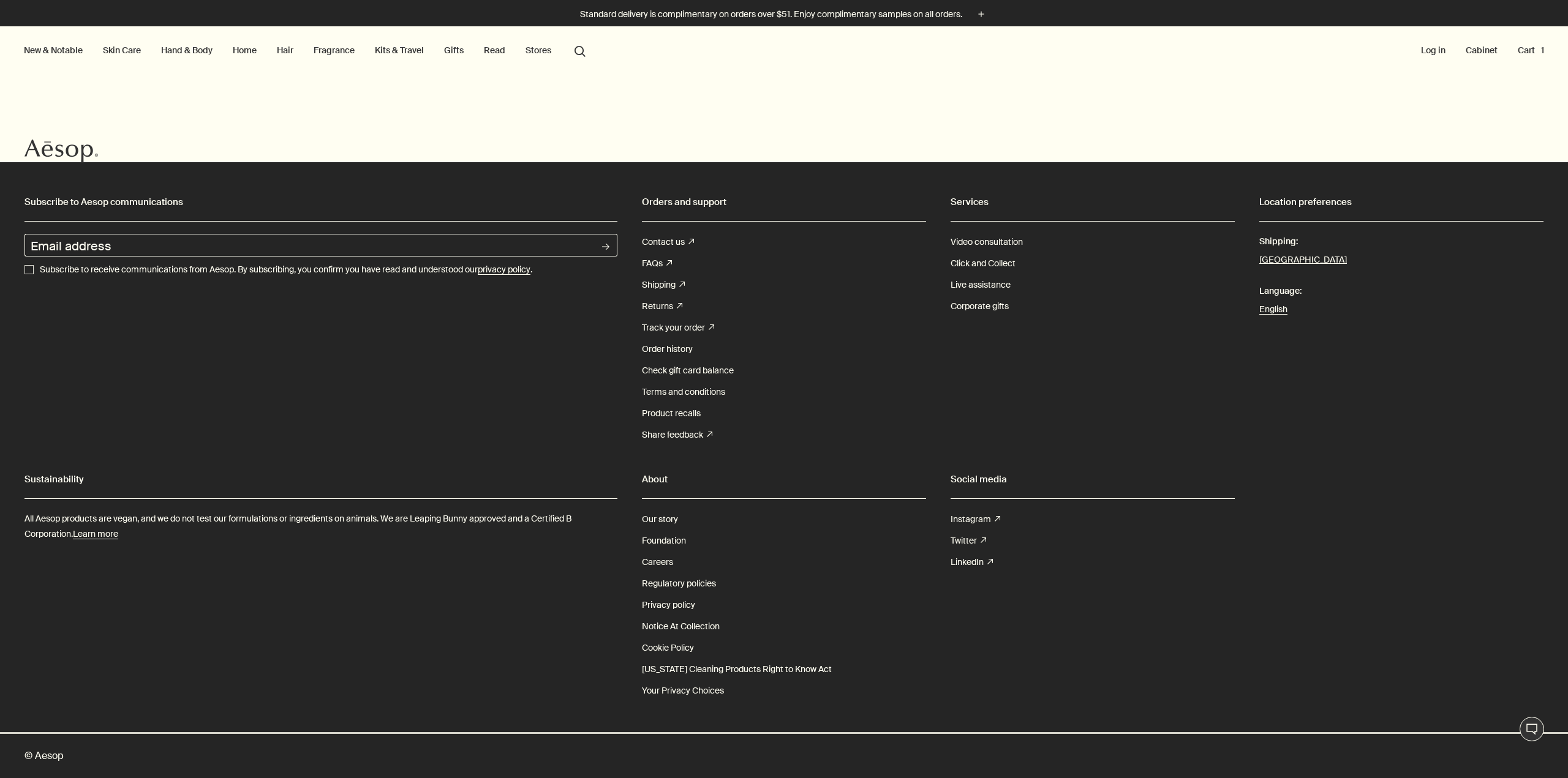
click at [131, 51] on link "Skin Care" at bounding box center [122, 50] width 43 height 16
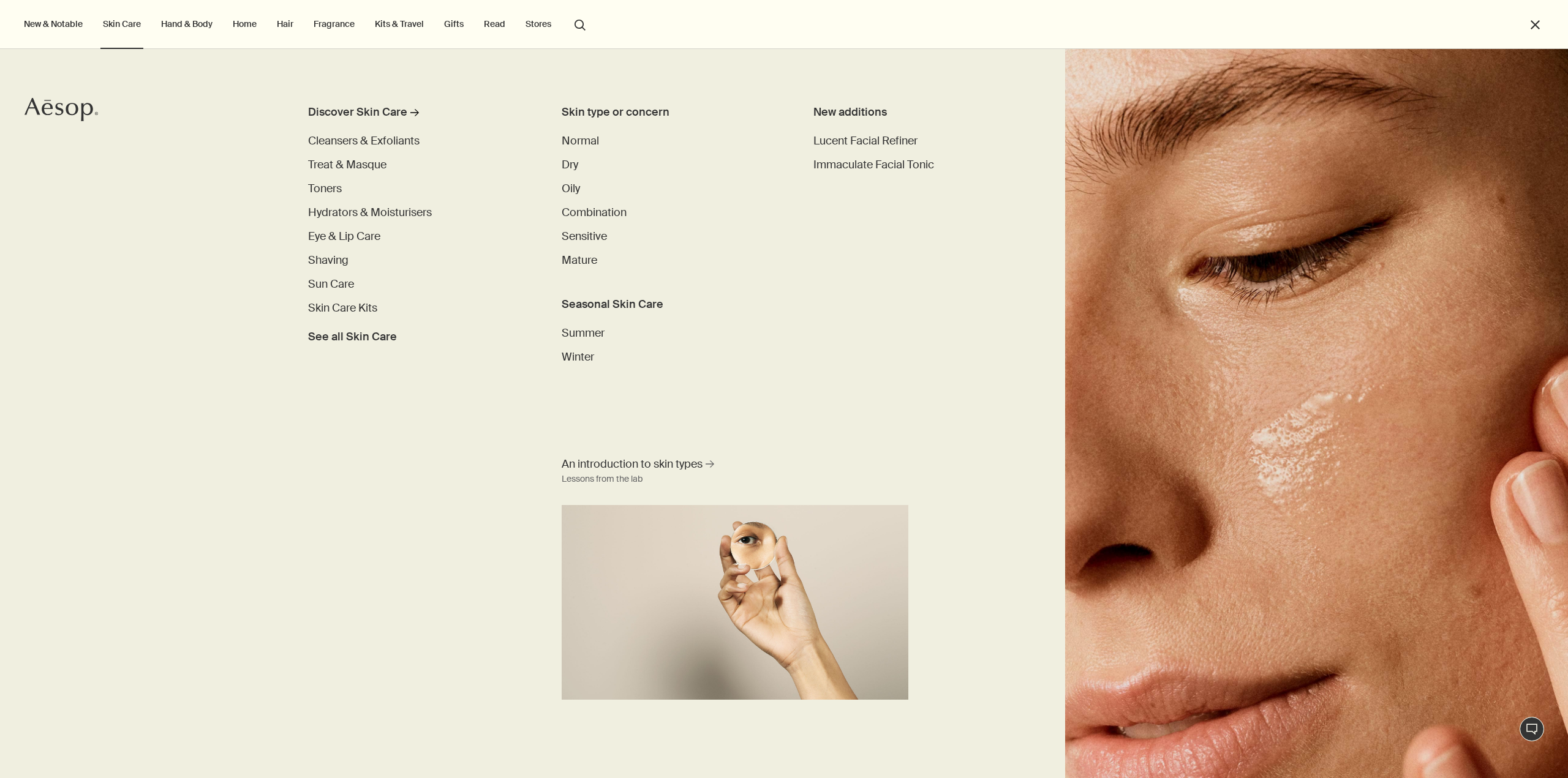
click at [177, 25] on link "Hand & Body" at bounding box center [186, 23] width 56 height 16
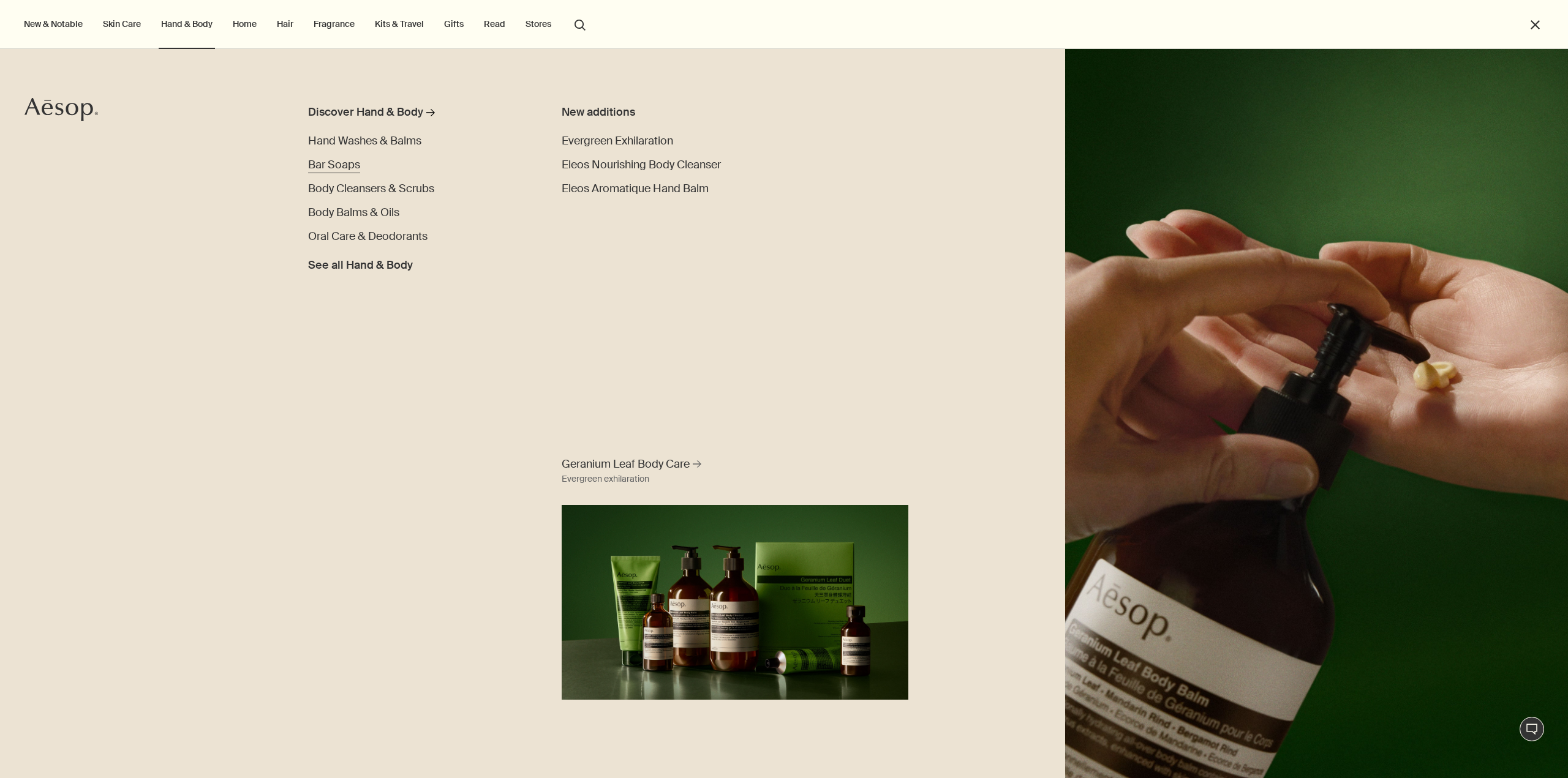
click at [331, 162] on span "Bar Soaps" at bounding box center [334, 165] width 52 height 15
click at [333, 161] on span "Bar Soaps" at bounding box center [334, 165] width 52 height 15
click at [313, 160] on span "Bar Soaps" at bounding box center [334, 165] width 52 height 15
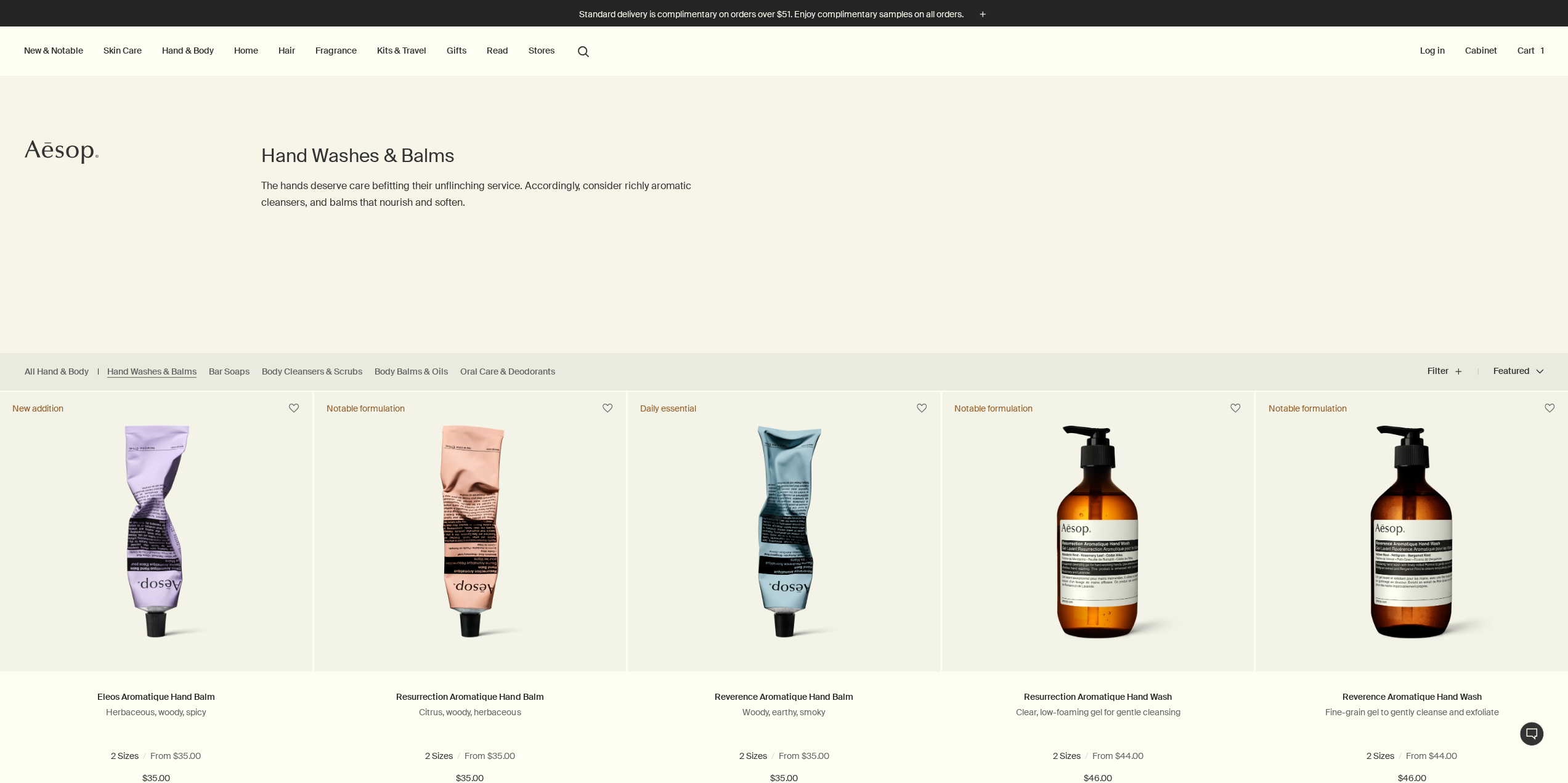
click at [188, 54] on link "Hand & Body" at bounding box center [187, 50] width 57 height 16
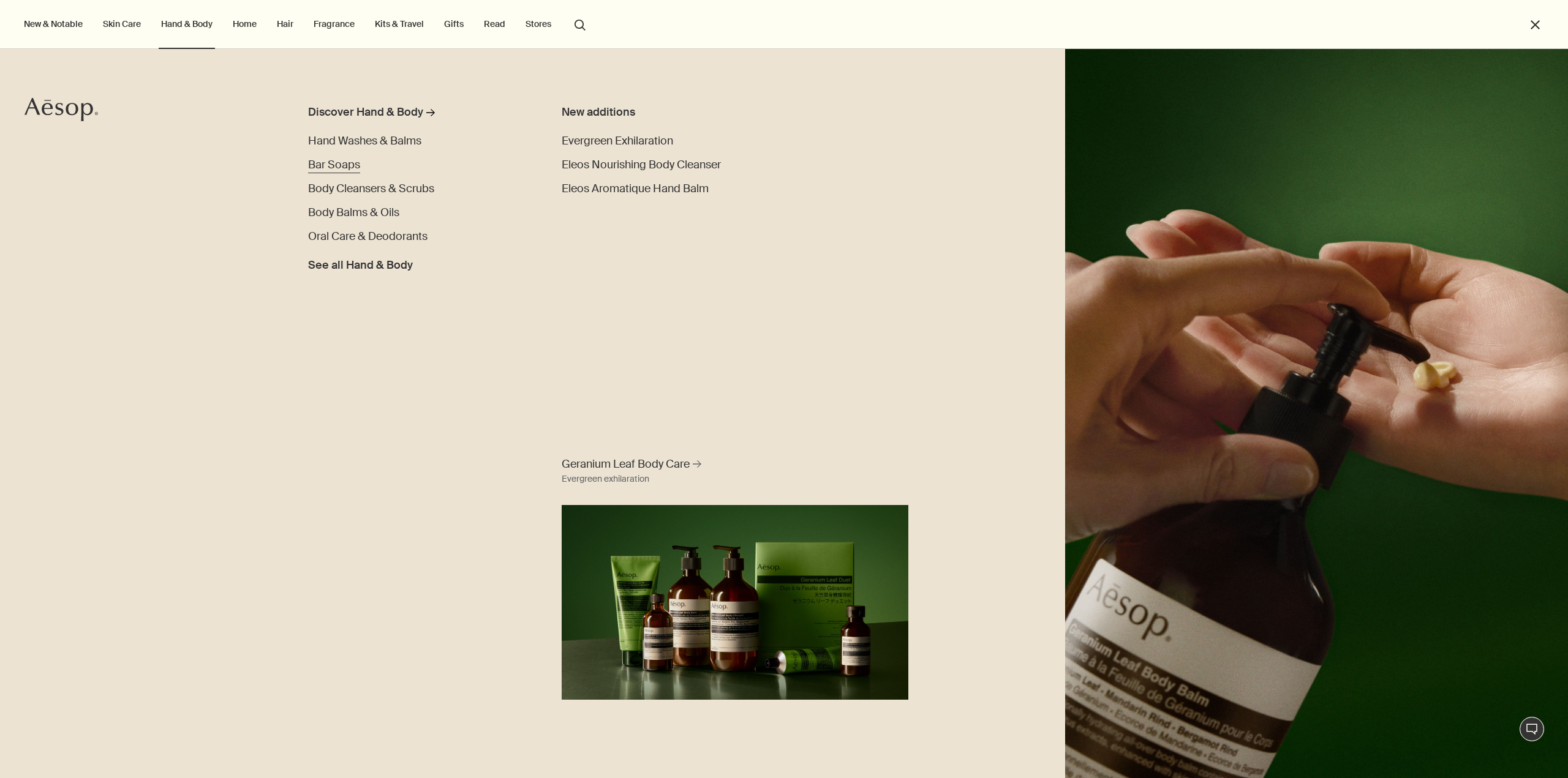
click at [334, 160] on span "Bar Soaps" at bounding box center [334, 165] width 52 height 15
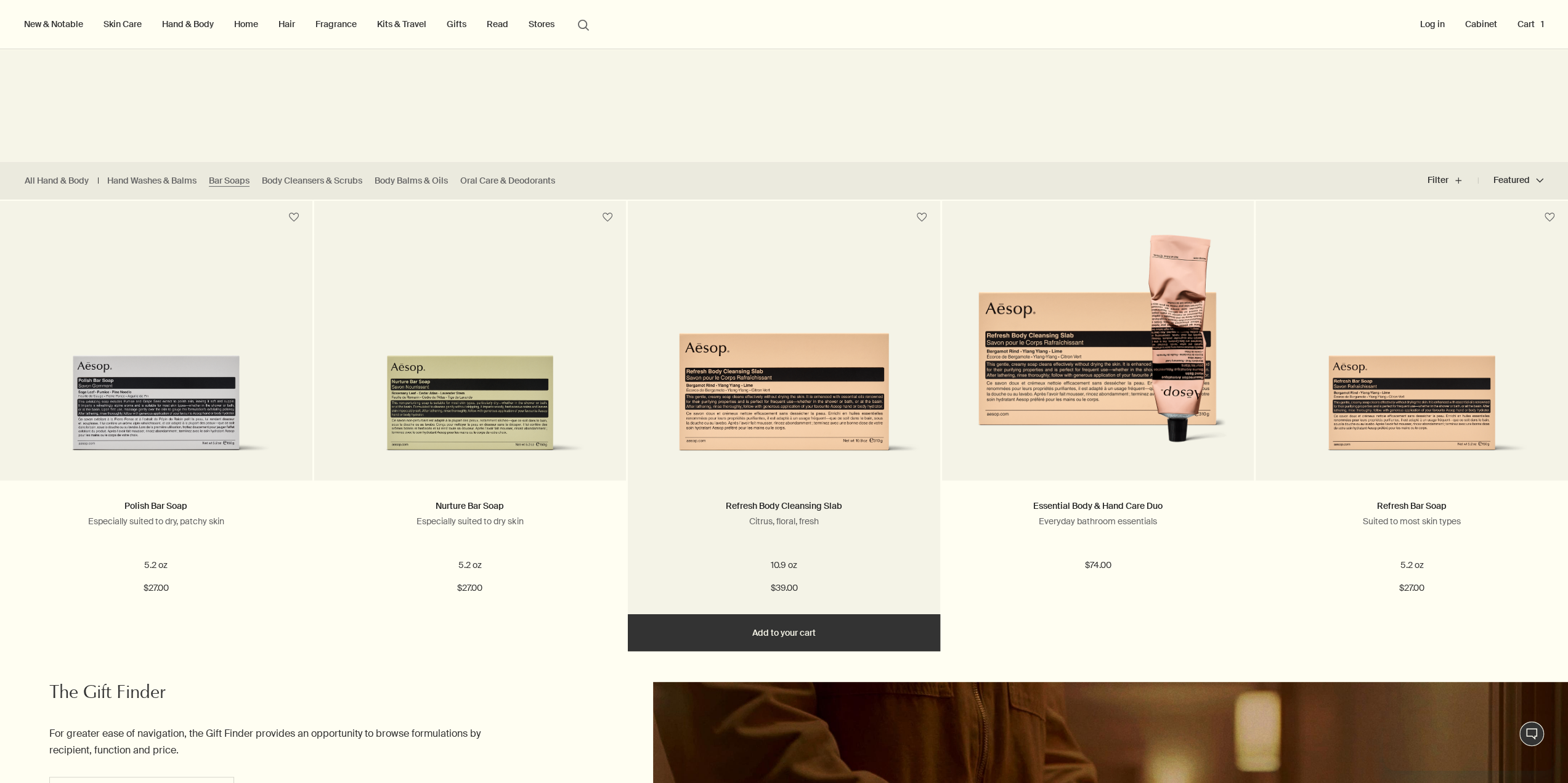
scroll to position [123, 0]
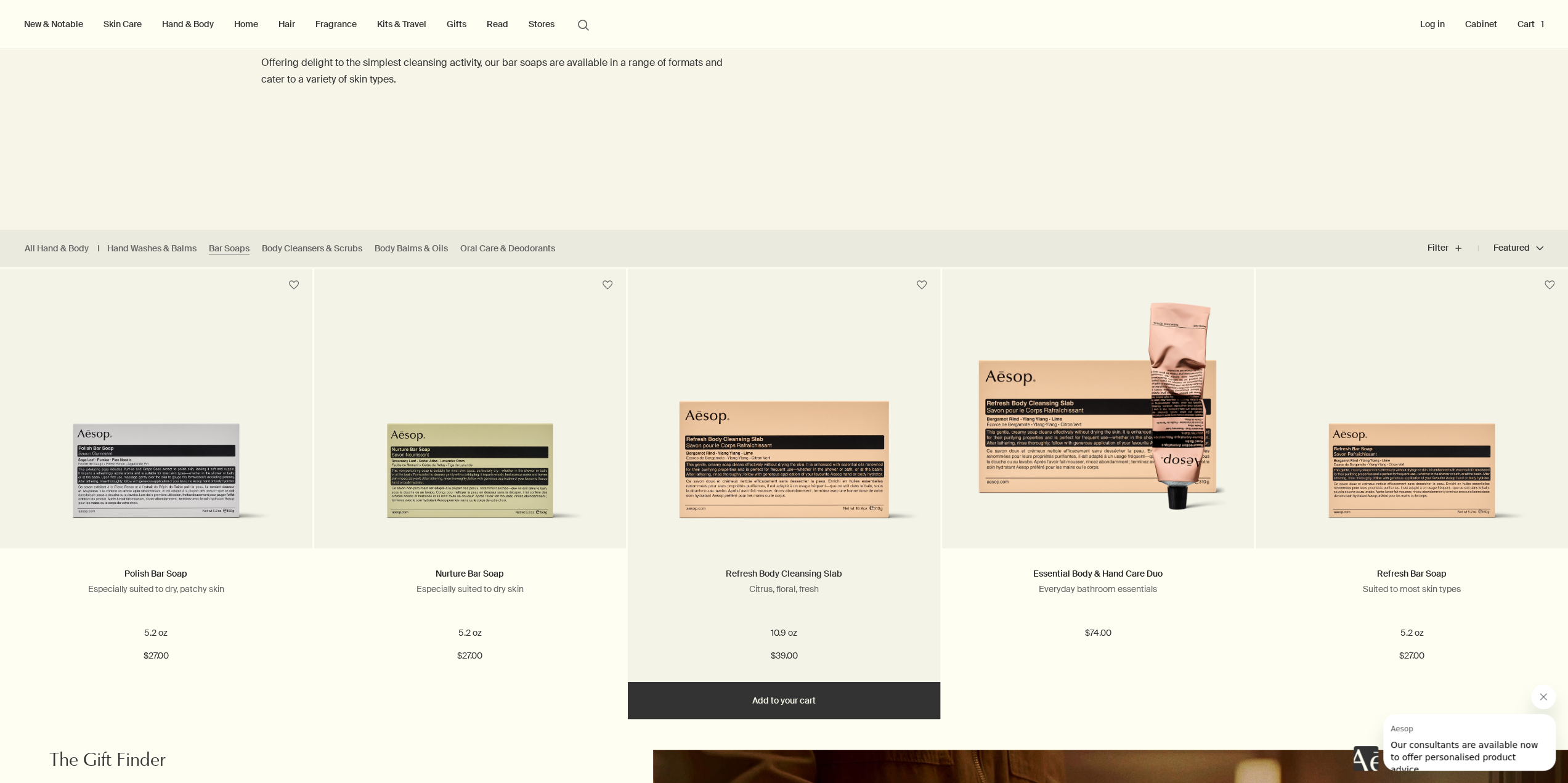
click at [750, 575] on link "Refresh Body Cleansing Slab" at bounding box center [784, 574] width 116 height 11
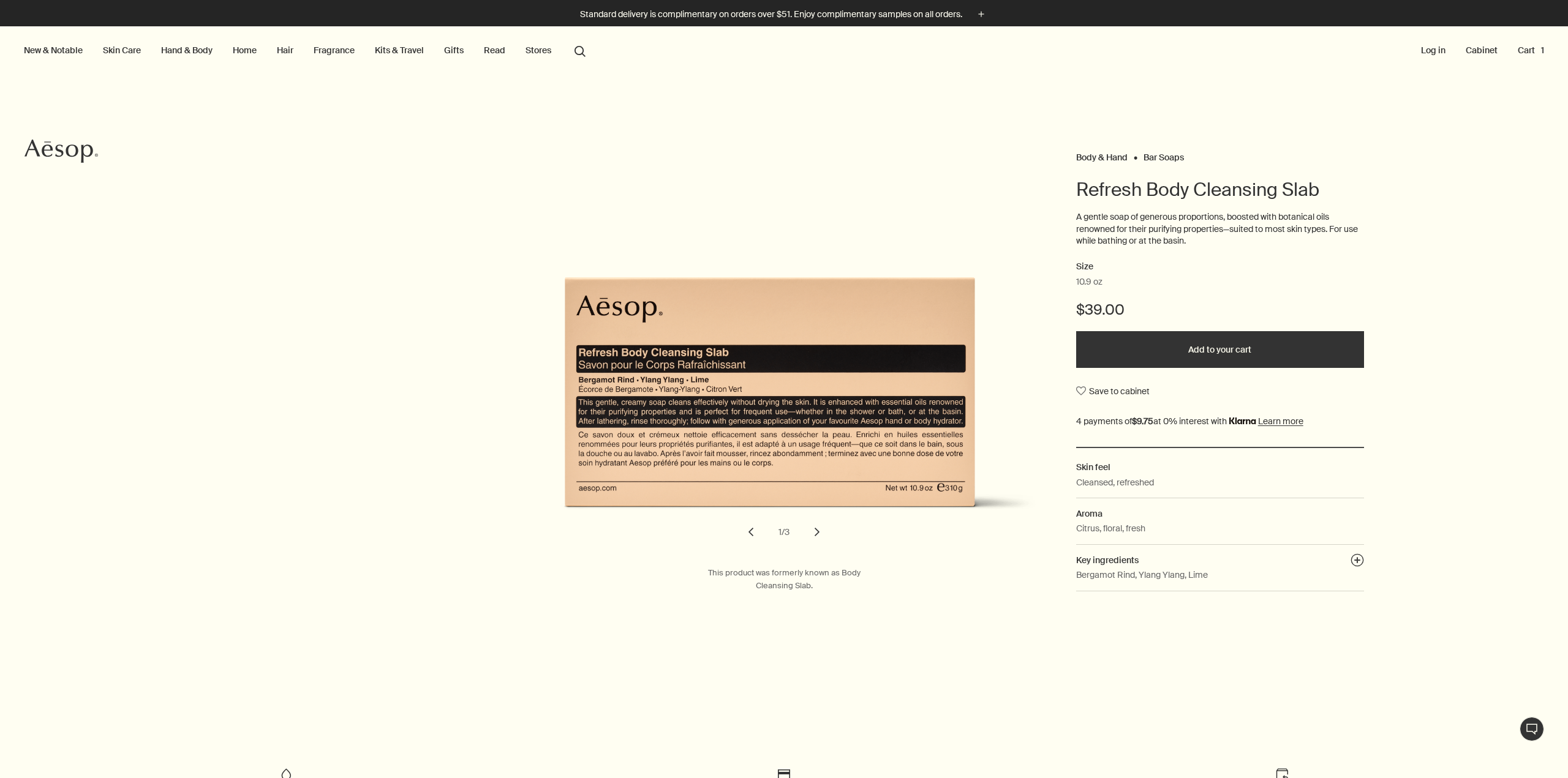
click at [814, 535] on button "chevron" at bounding box center [817, 532] width 27 height 27
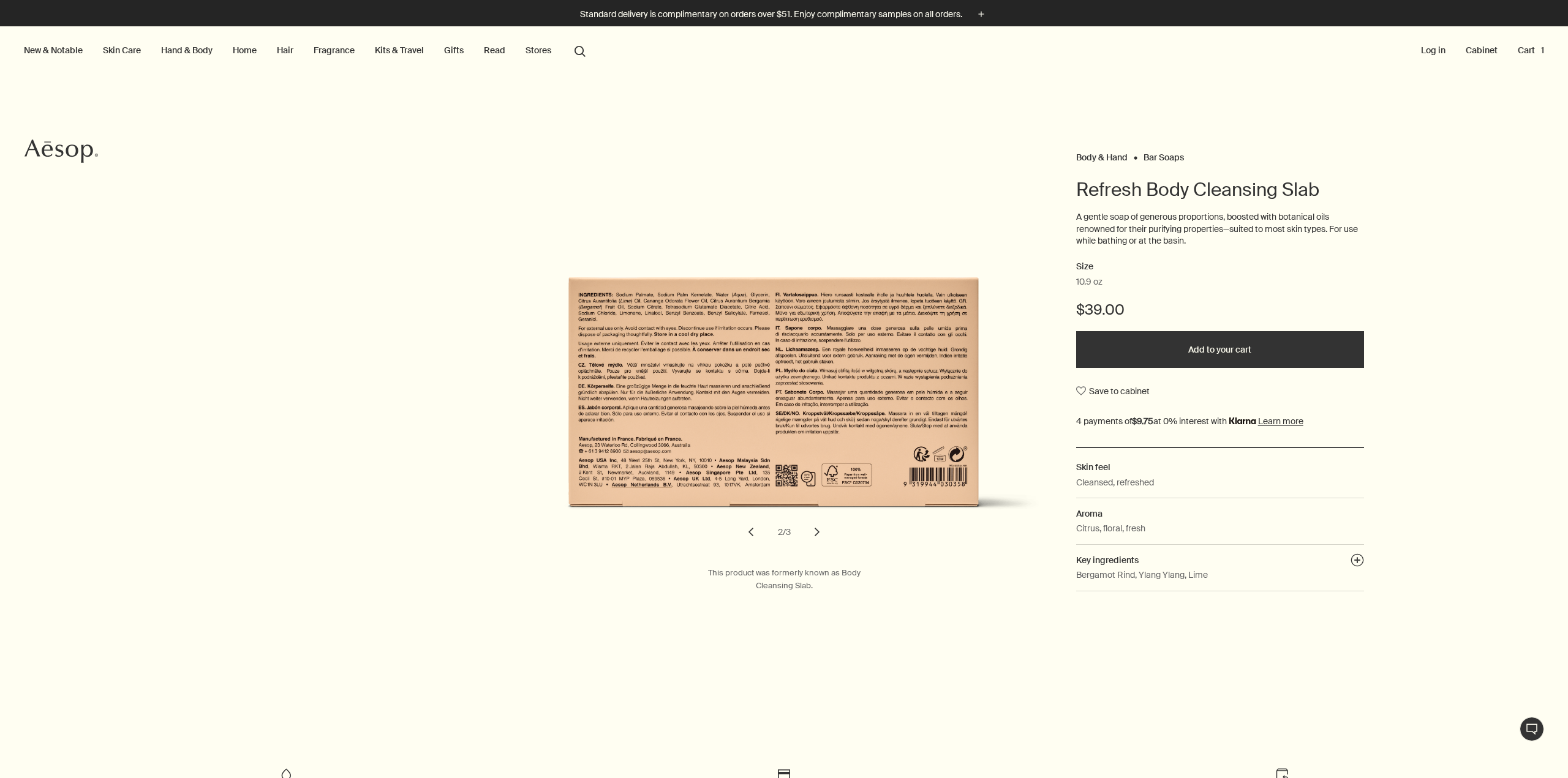
click at [814, 535] on button "chevron" at bounding box center [817, 532] width 27 height 27
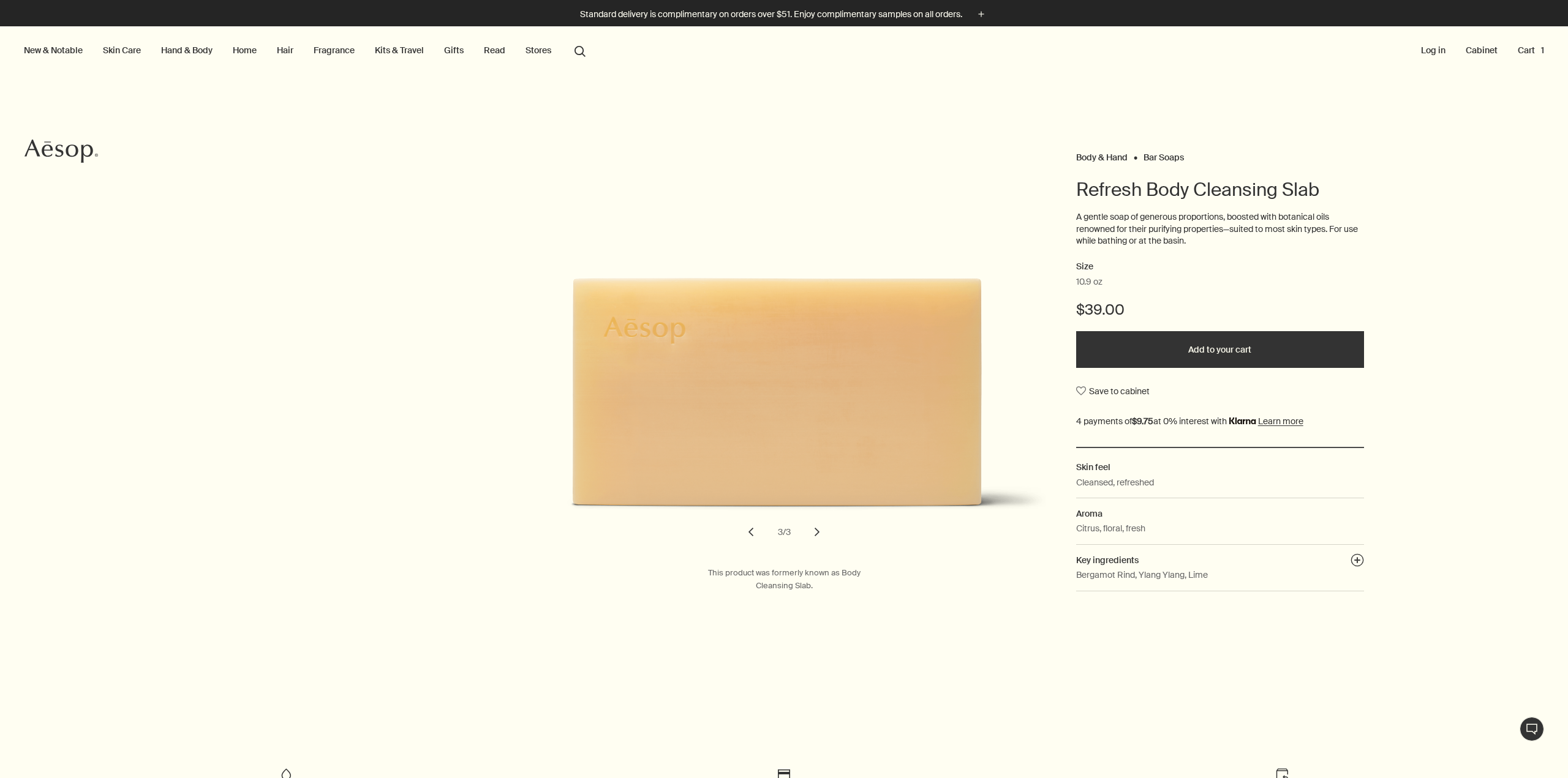
click at [740, 533] on button "chevron" at bounding box center [751, 532] width 27 height 27
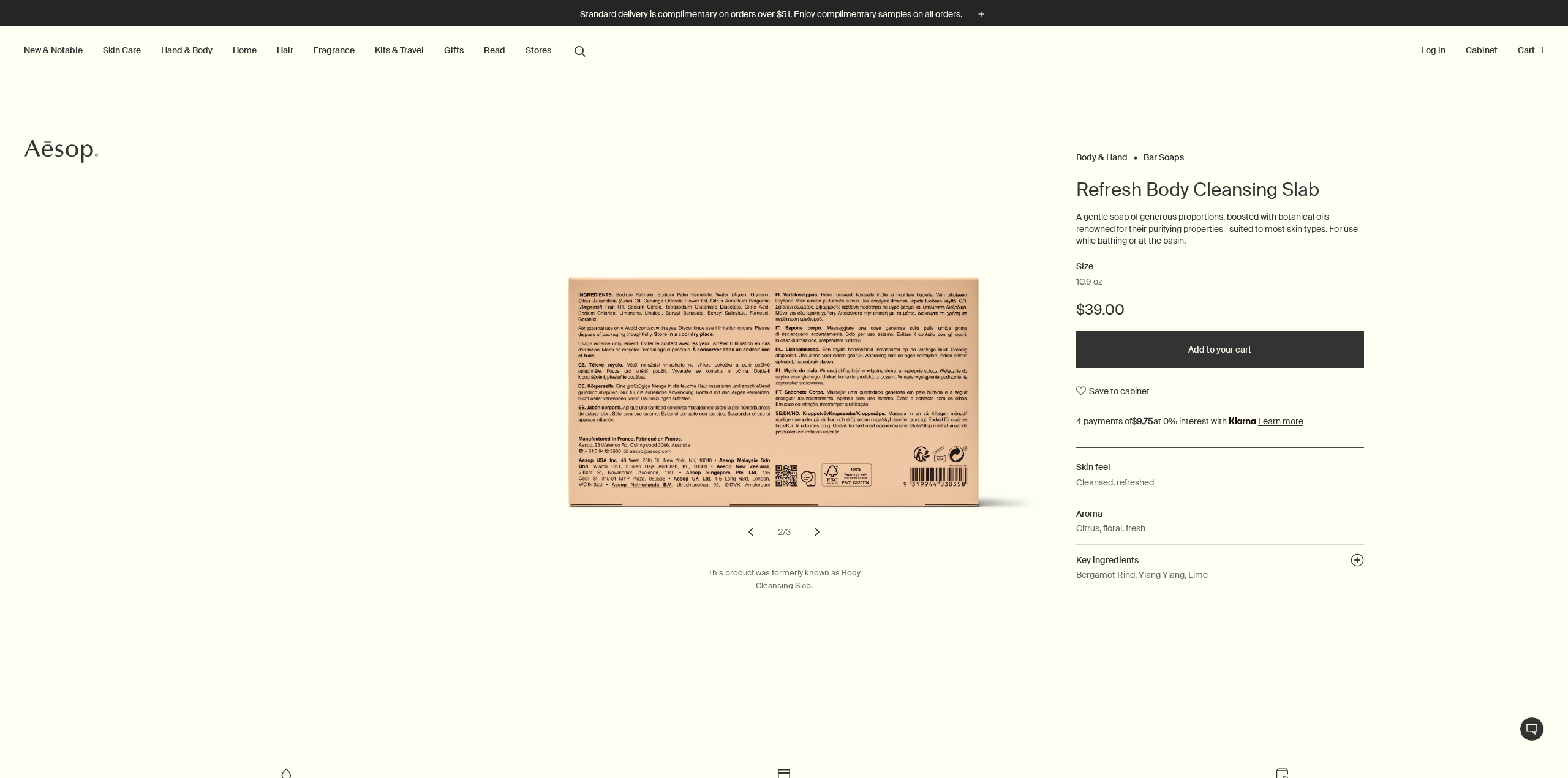
click at [741, 532] on button "chevron" at bounding box center [751, 532] width 27 height 27
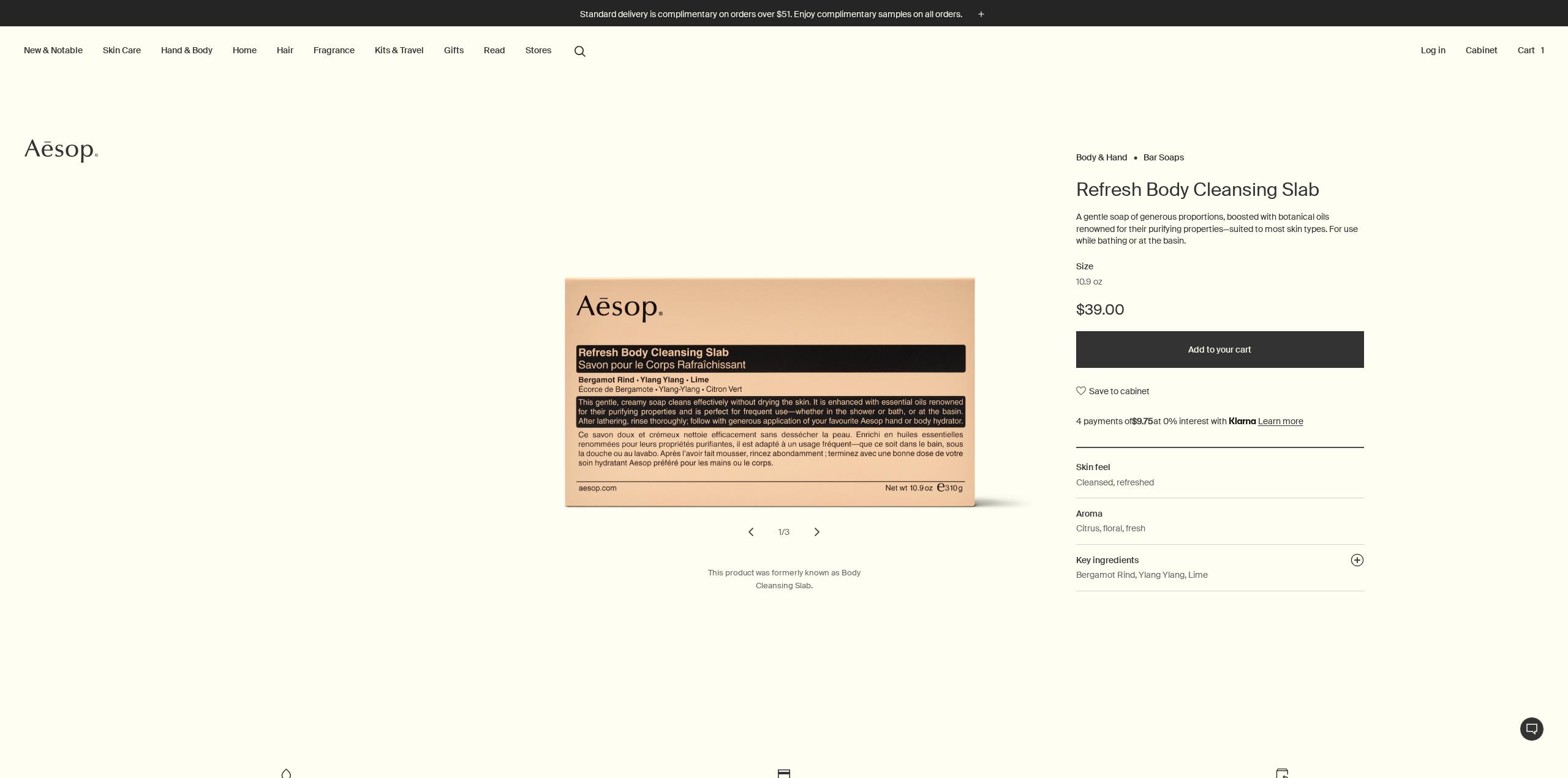
click at [1197, 355] on button "Add to your cart" at bounding box center [1220, 349] width 288 height 37
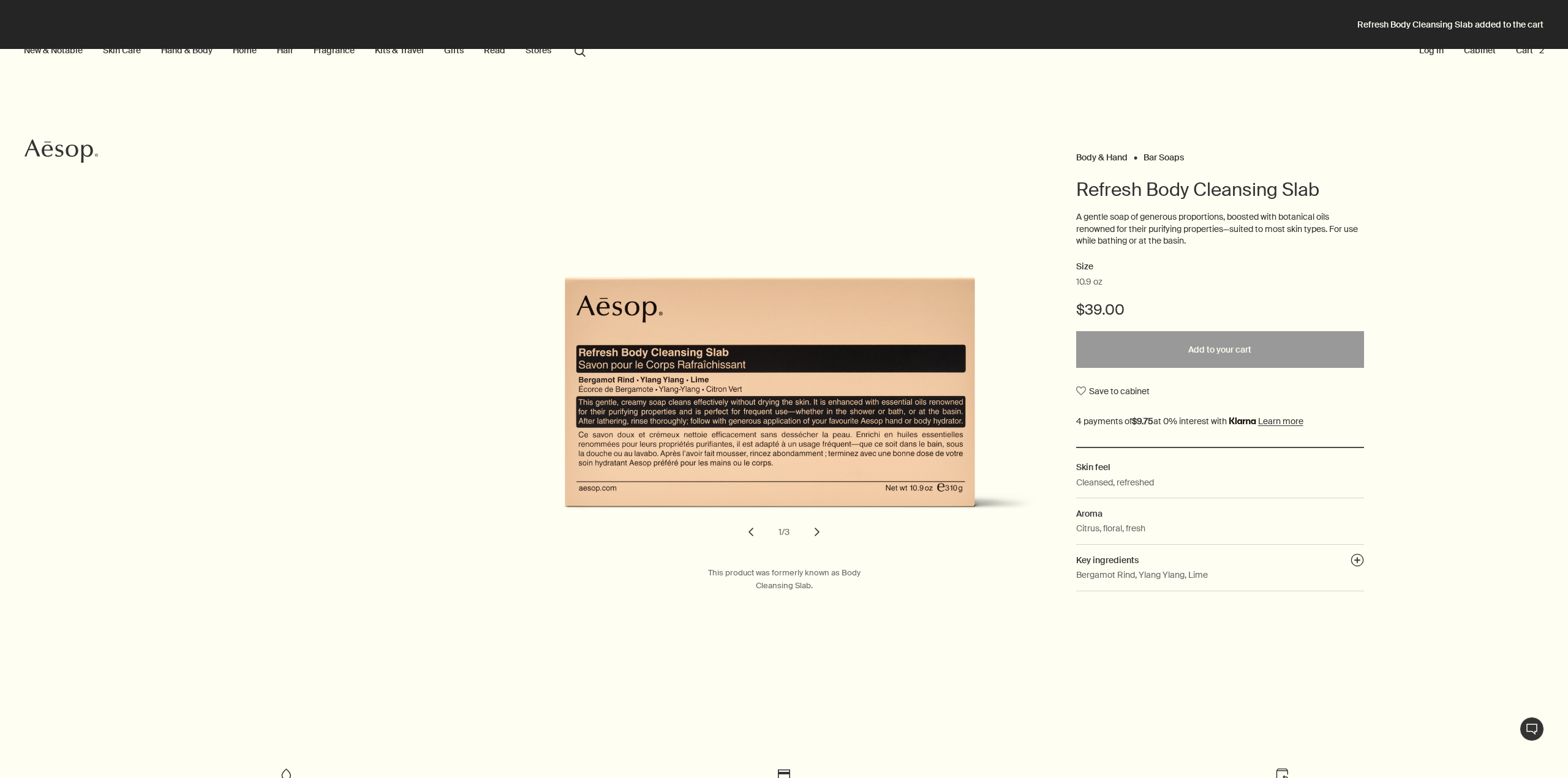
click at [1521, 51] on button "Cart 2" at bounding box center [1530, 50] width 33 height 16
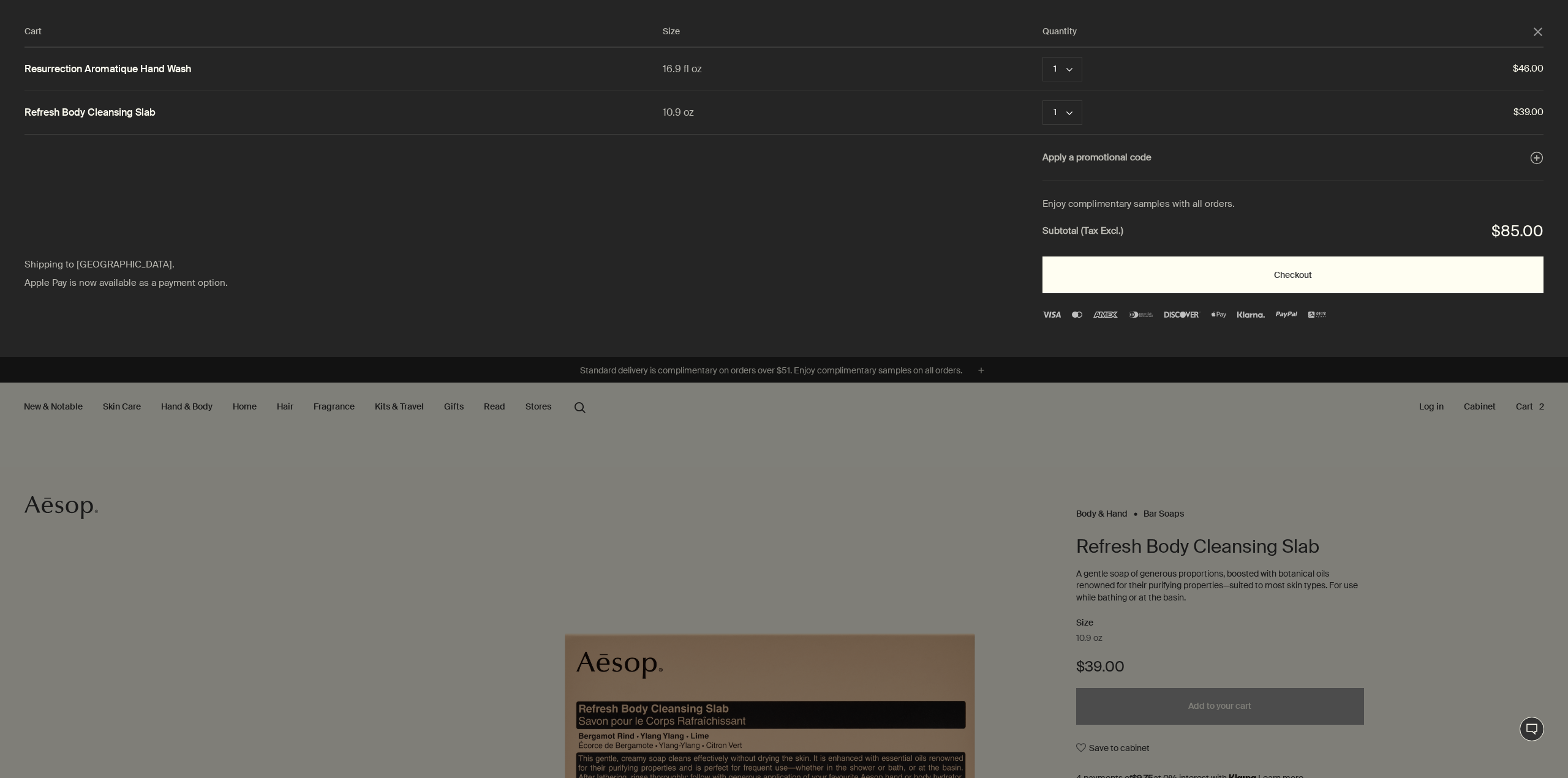
click at [1272, 279] on button "Checkout" at bounding box center [1293, 275] width 501 height 37
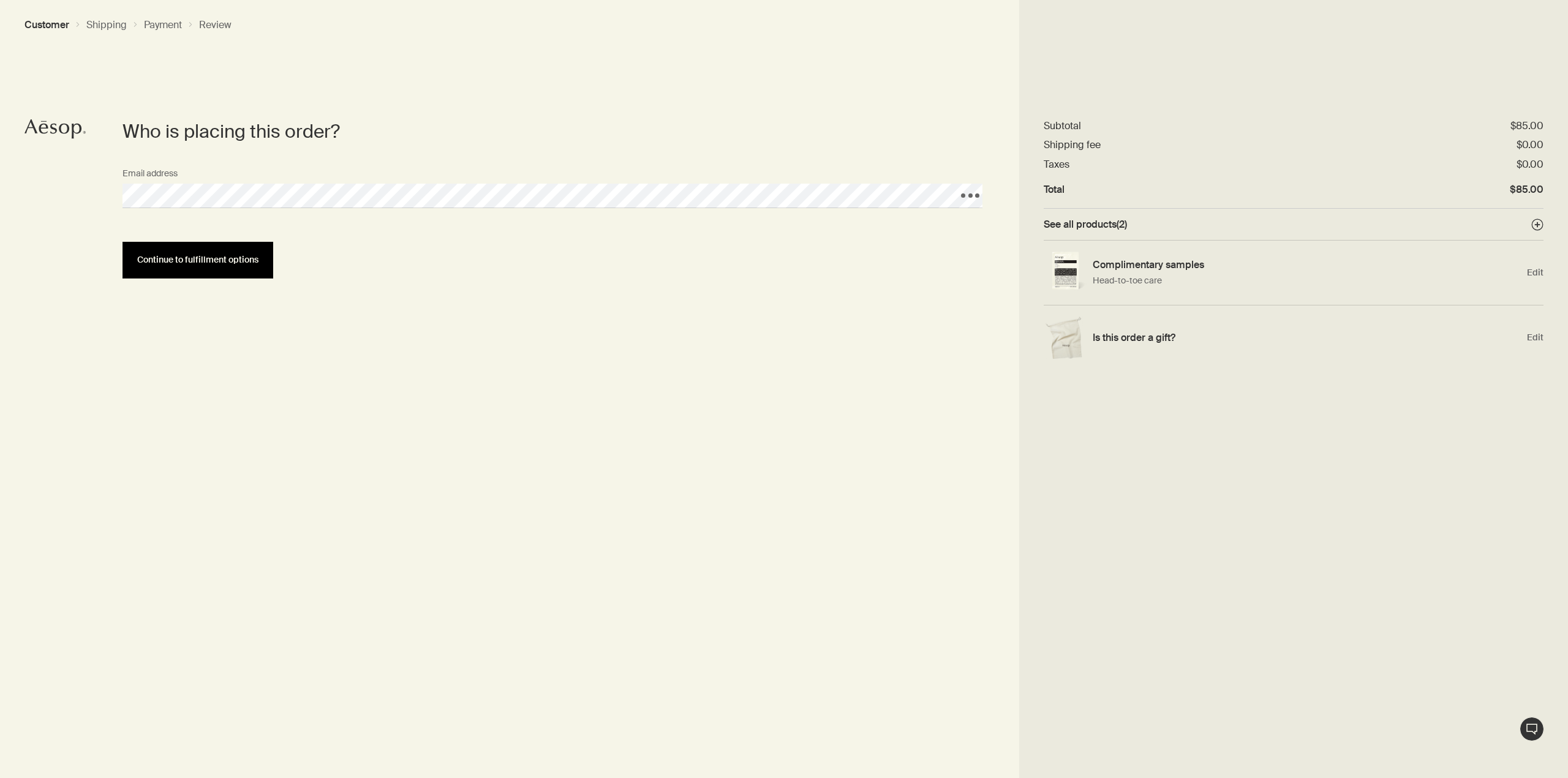
click at [207, 254] on button "Continue to fulfillment options" at bounding box center [198, 260] width 151 height 37
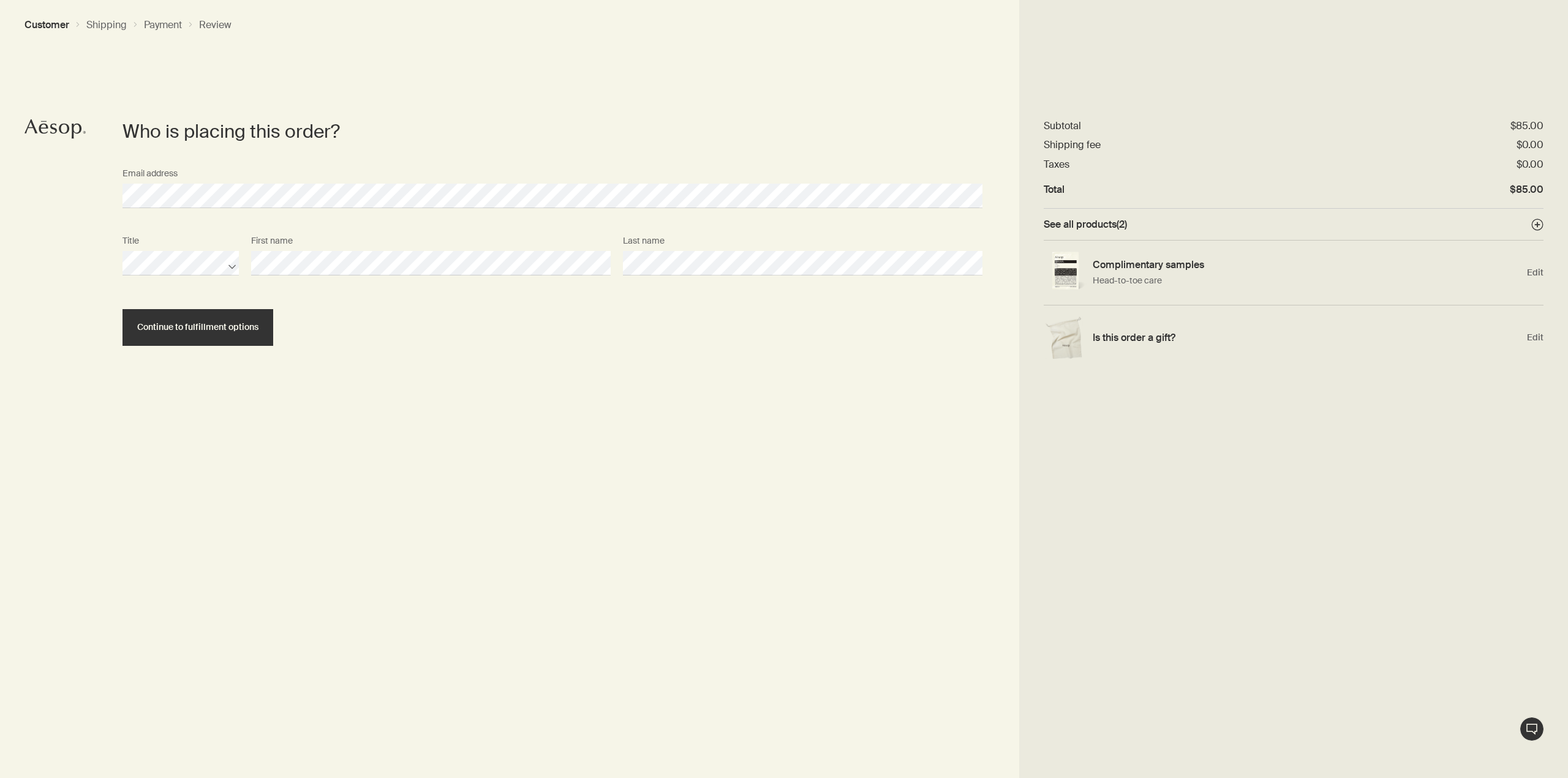
click at [520, 277] on div "Title First name Last name" at bounding box center [552, 264] width 872 height 68
click at [261, 327] on button "Continue to fulfillment options" at bounding box center [198, 327] width 151 height 37
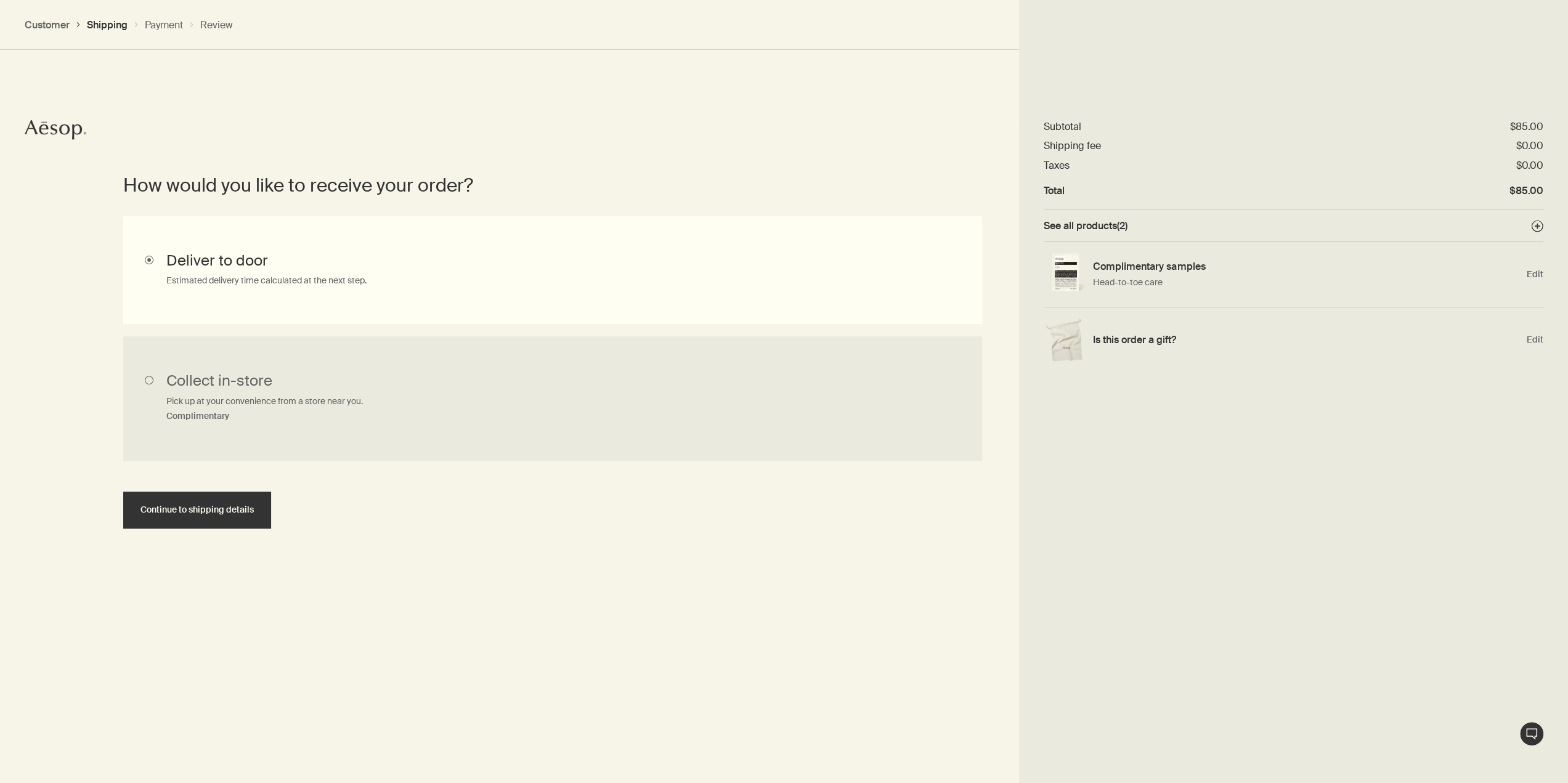
scroll to position [152, 0]
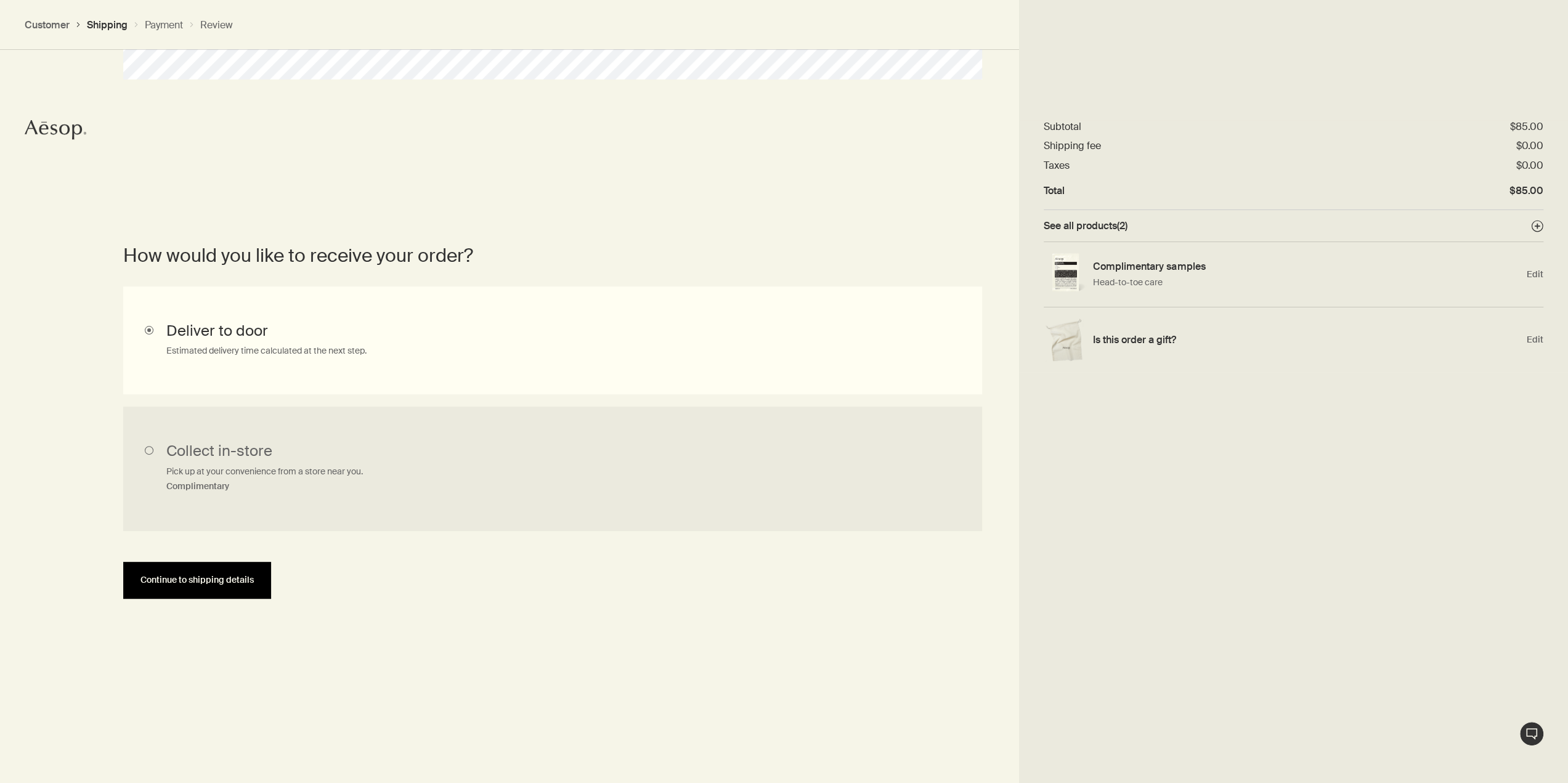
click at [195, 576] on span "Continue to shipping details" at bounding box center [197, 580] width 113 height 9
select select "US"
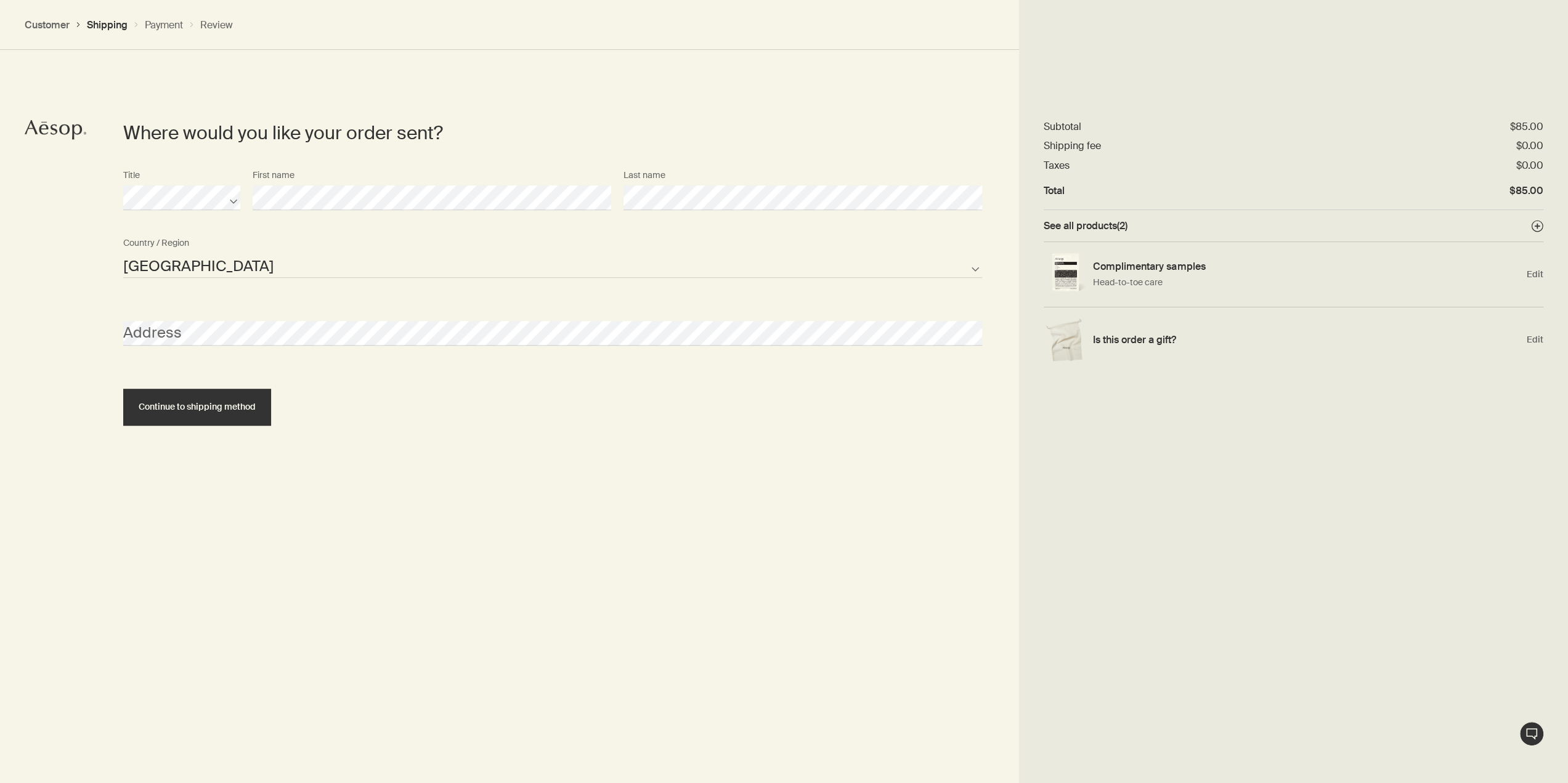
scroll to position [532, 0]
select select "US"
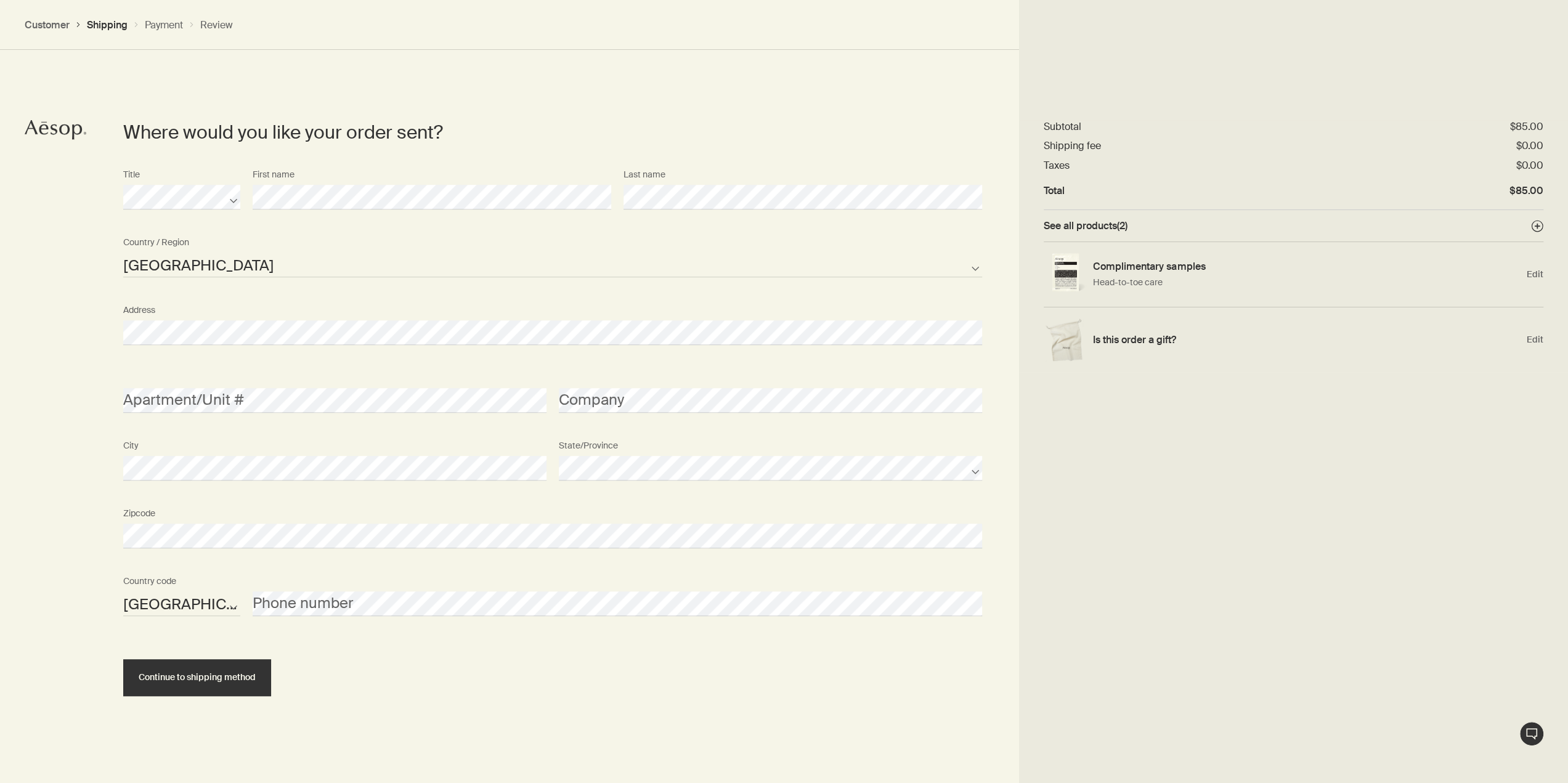
scroll to position [571, 0]
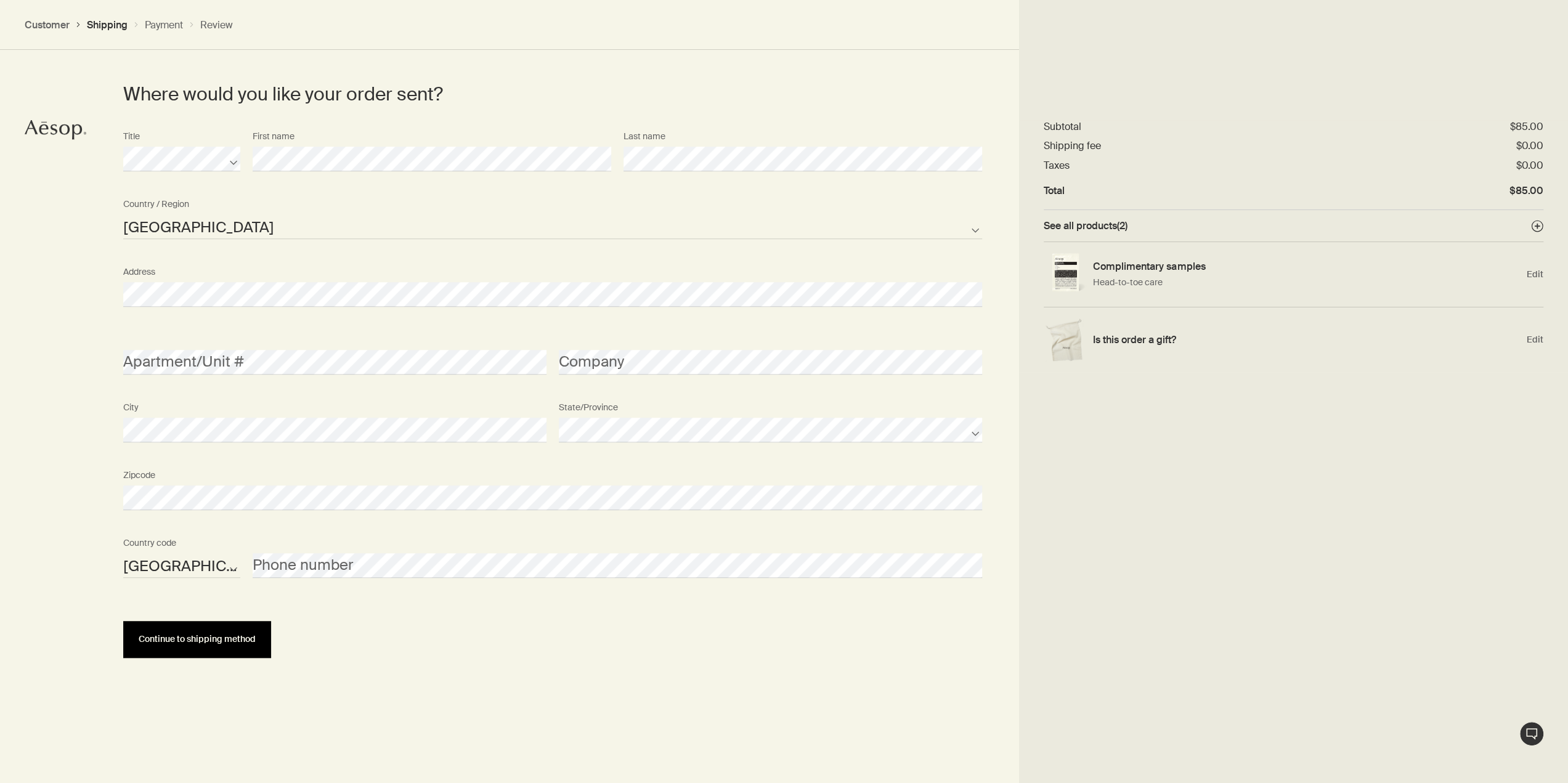
click at [215, 640] on span "Continue to shipping method" at bounding box center [196, 639] width 117 height 9
click at [229, 640] on span "Continue to shipping method" at bounding box center [196, 639] width 117 height 9
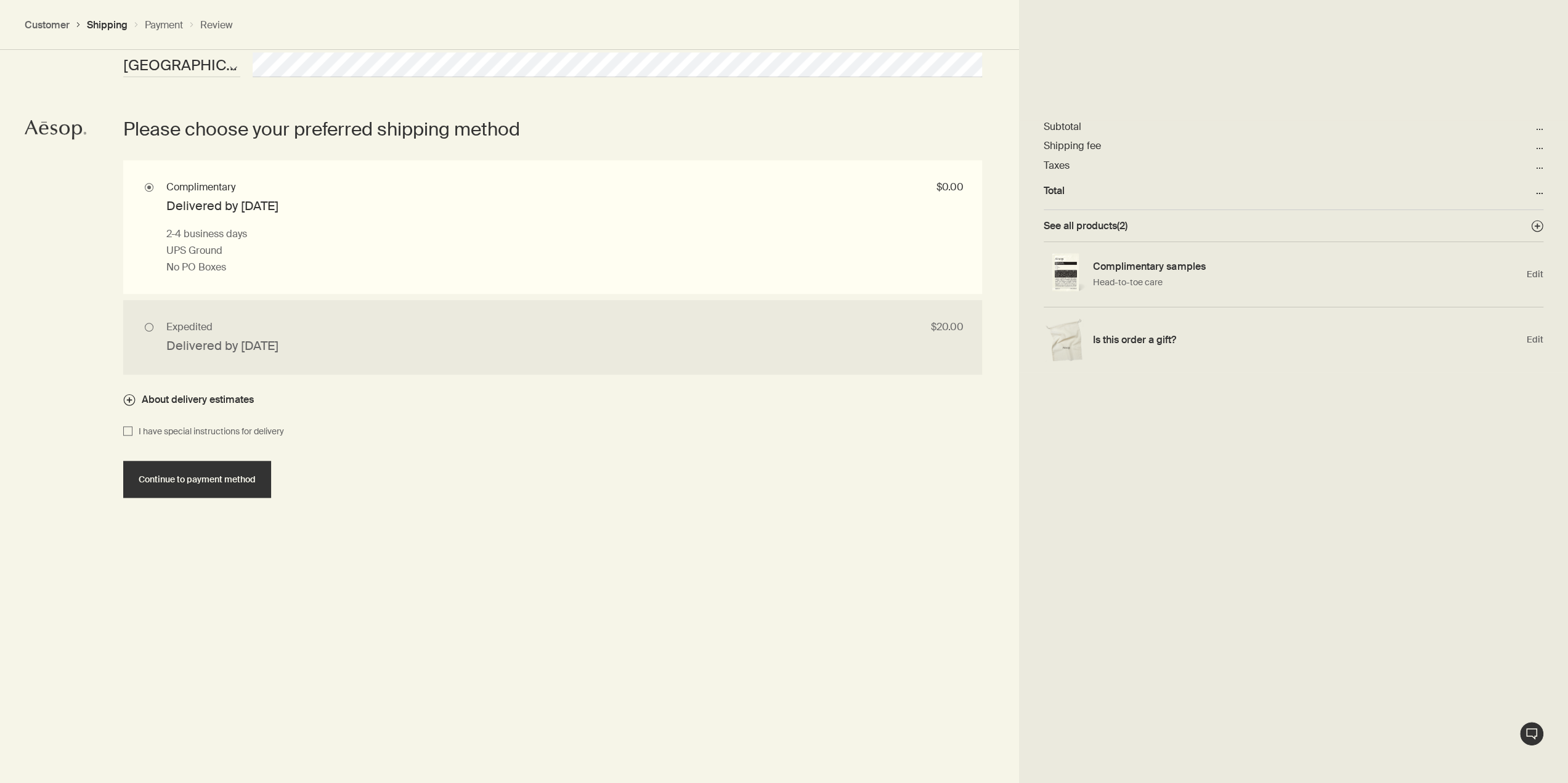
scroll to position [1073, 0]
click at [188, 478] on span "Continue to payment method" at bounding box center [196, 478] width 117 height 9
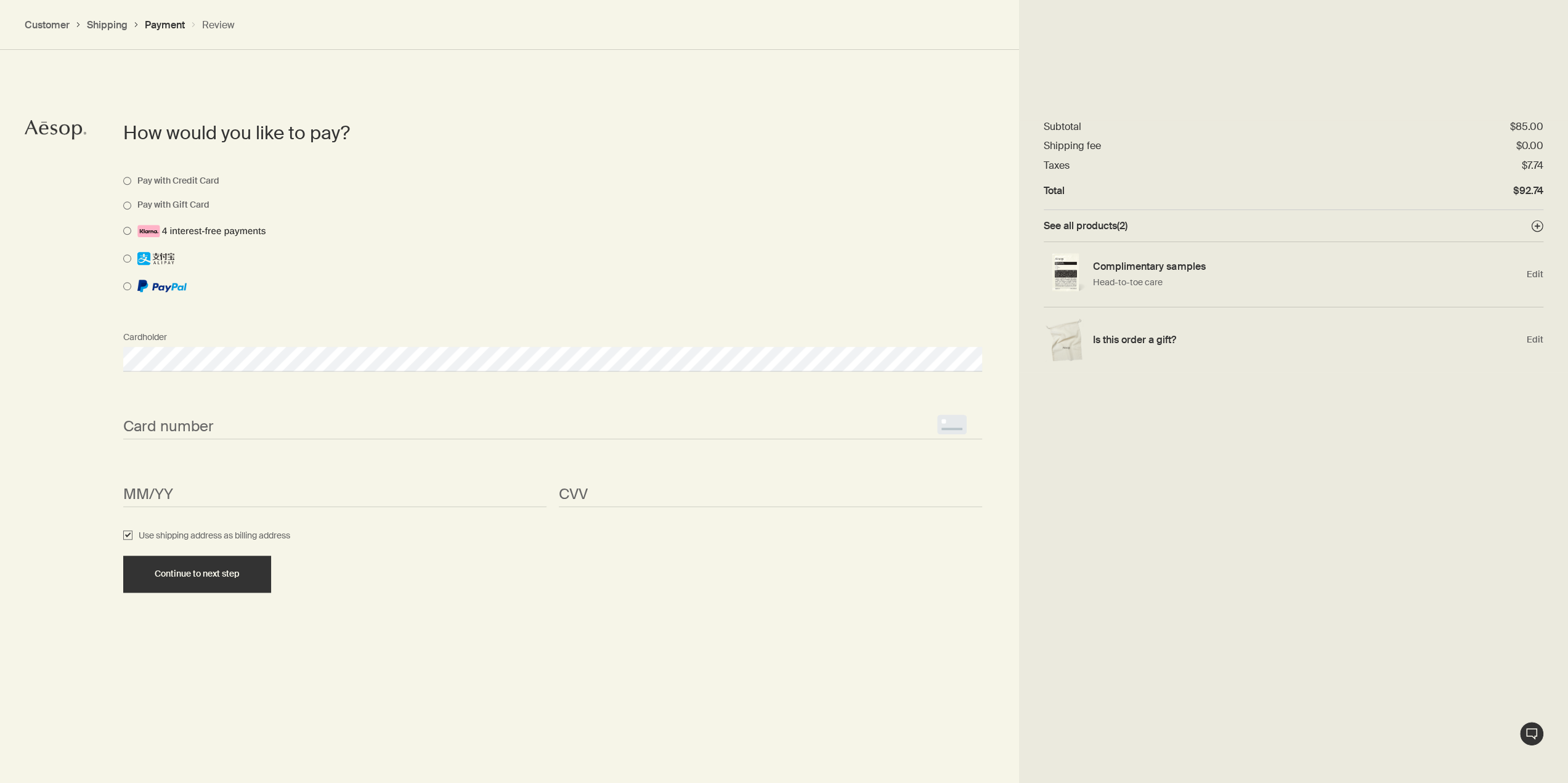
scroll to position [873, 0]
click at [181, 419] on iframe "<p>Your browser does not support iframes.</p>" at bounding box center [552, 426] width 859 height 14
click at [174, 434] on span "<p>Your browser does not support iframes.</p>" at bounding box center [552, 426] width 859 height 25
click at [557, 486] on div "CVV <p>Your browser does not support iframes.</p>" at bounding box center [770, 483] width 435 height 46
click at [390, 665] on section "How would you like to pay? Pay with Credit Card Pay with Gift Card Cardholder C…" at bounding box center [552, 430] width 932 height 783
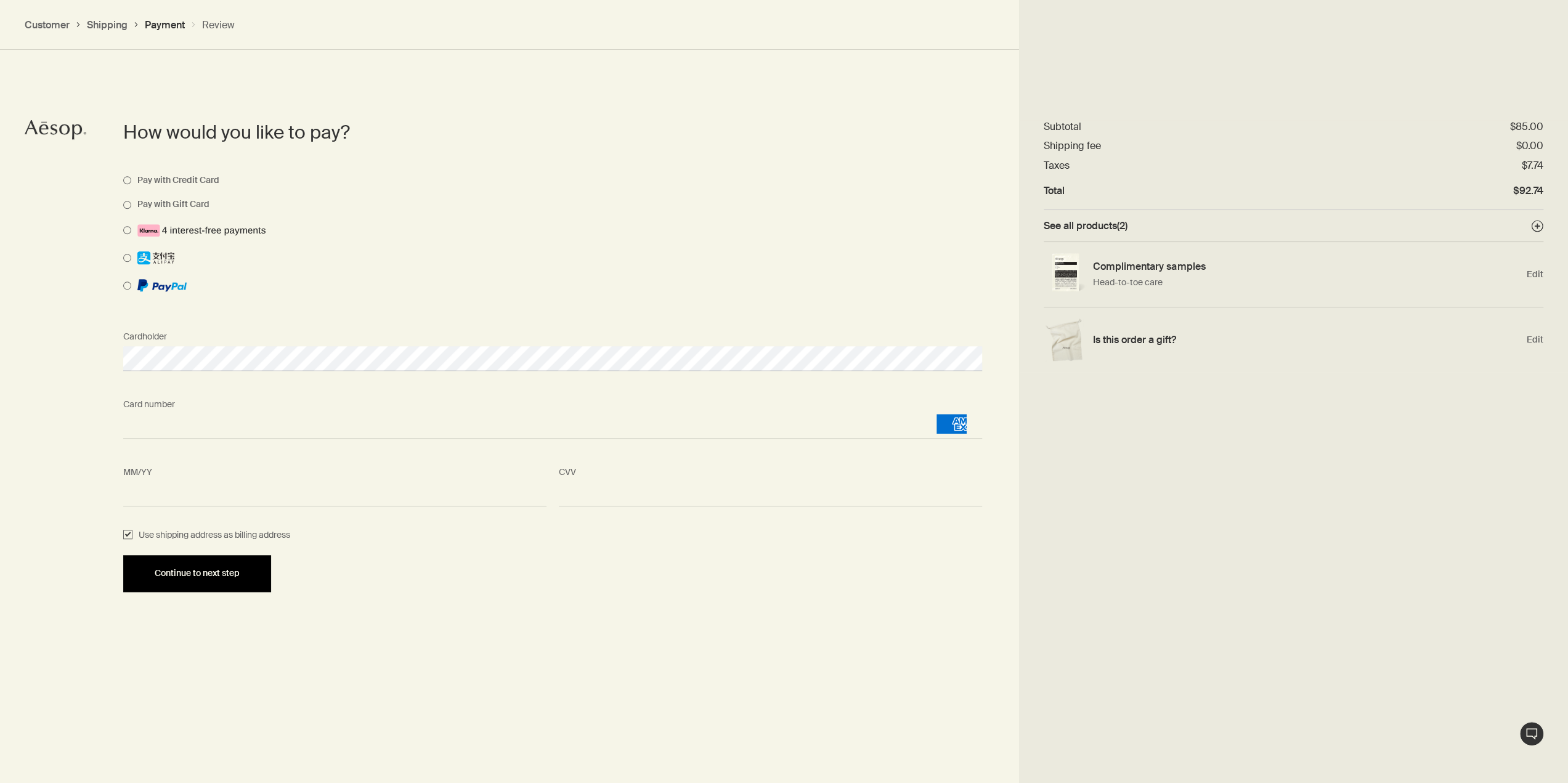
click at [229, 578] on span "Continue to next step" at bounding box center [197, 574] width 85 height 9
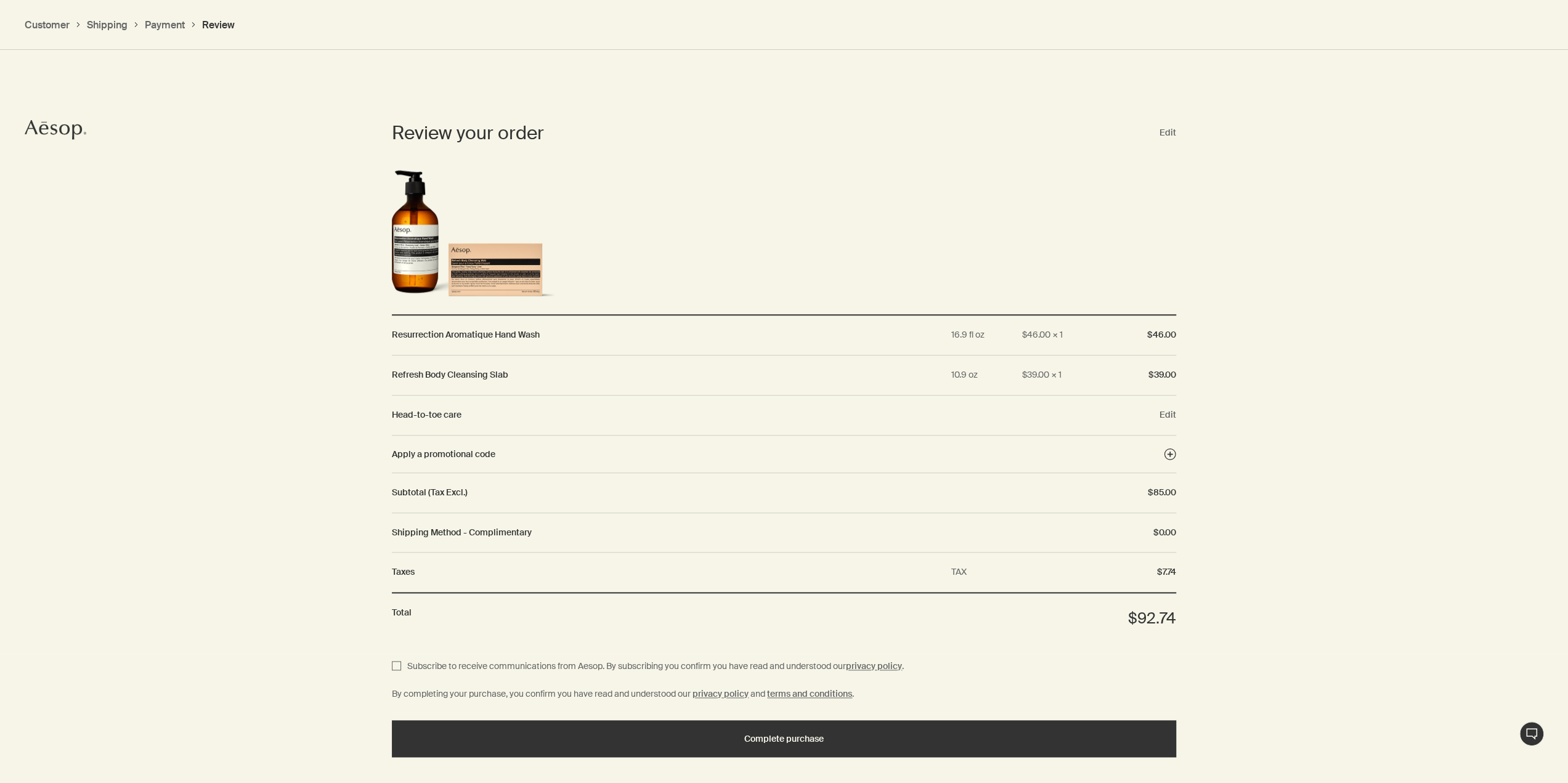
scroll to position [1159, 0]
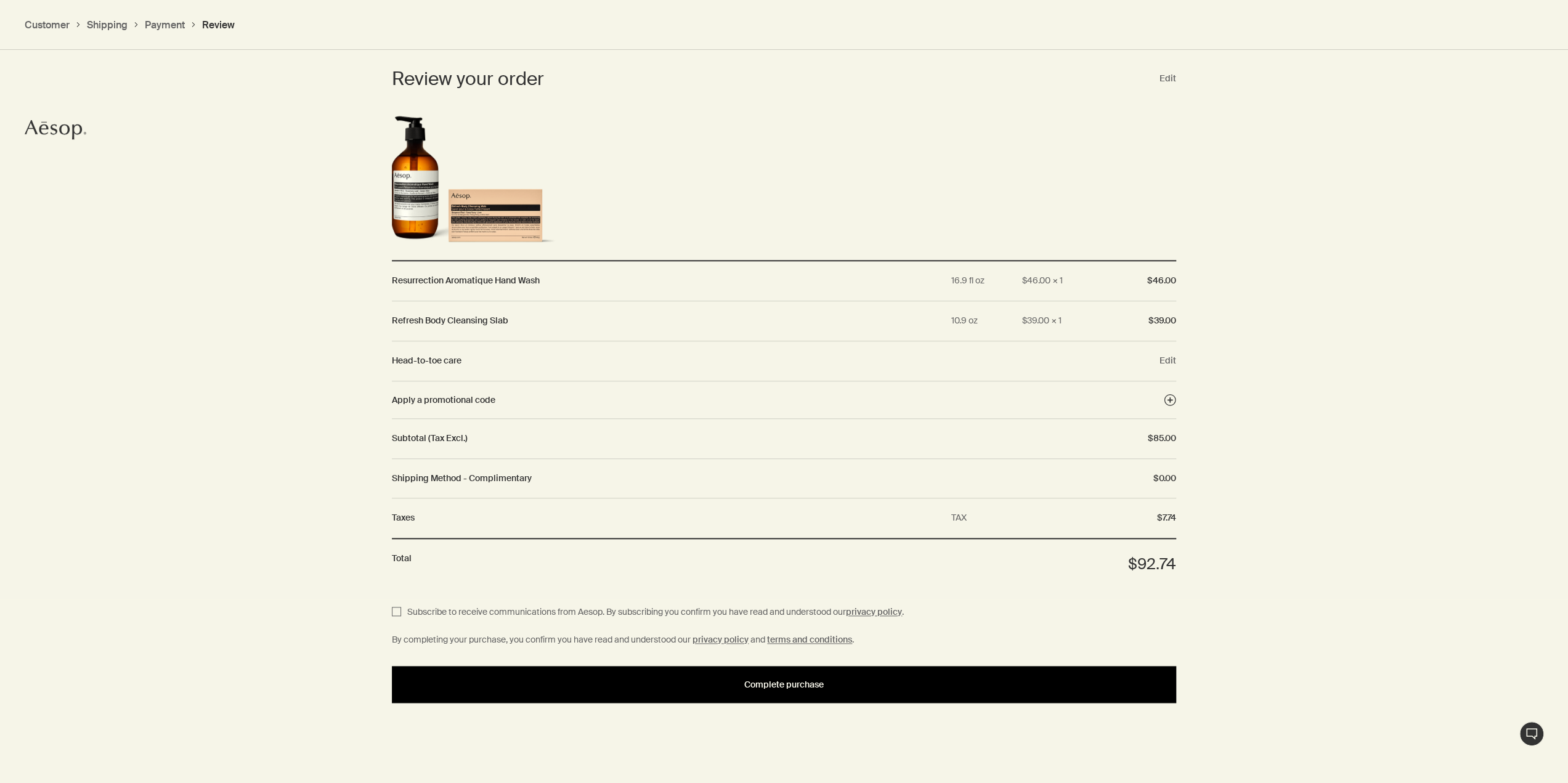
click at [770, 680] on span "Complete purchase" at bounding box center [784, 685] width 79 height 9
